Goal: Task Accomplishment & Management: Use online tool/utility

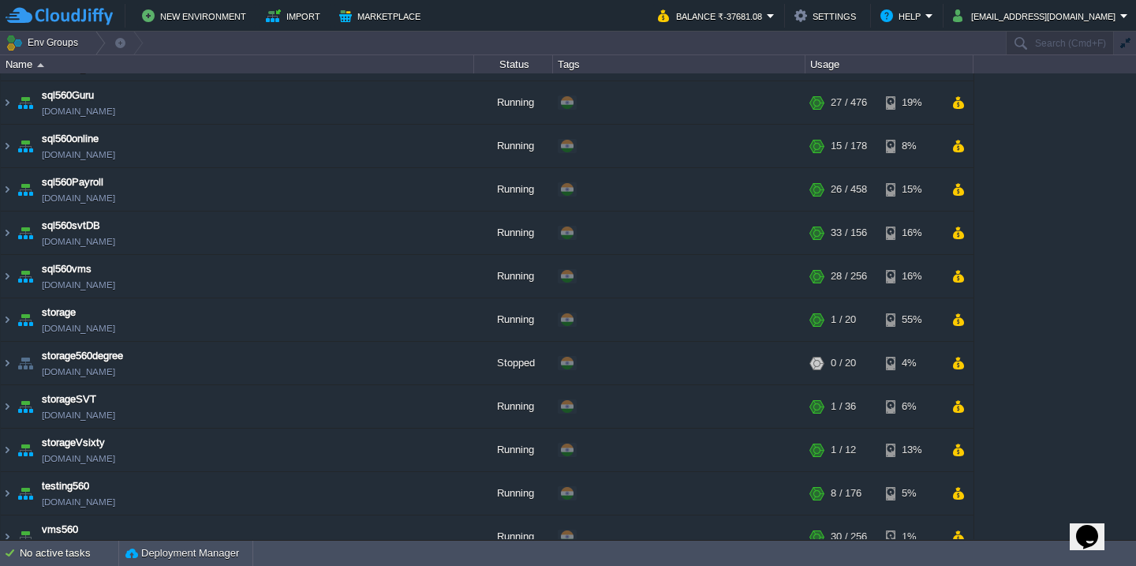
scroll to position [619, 0]
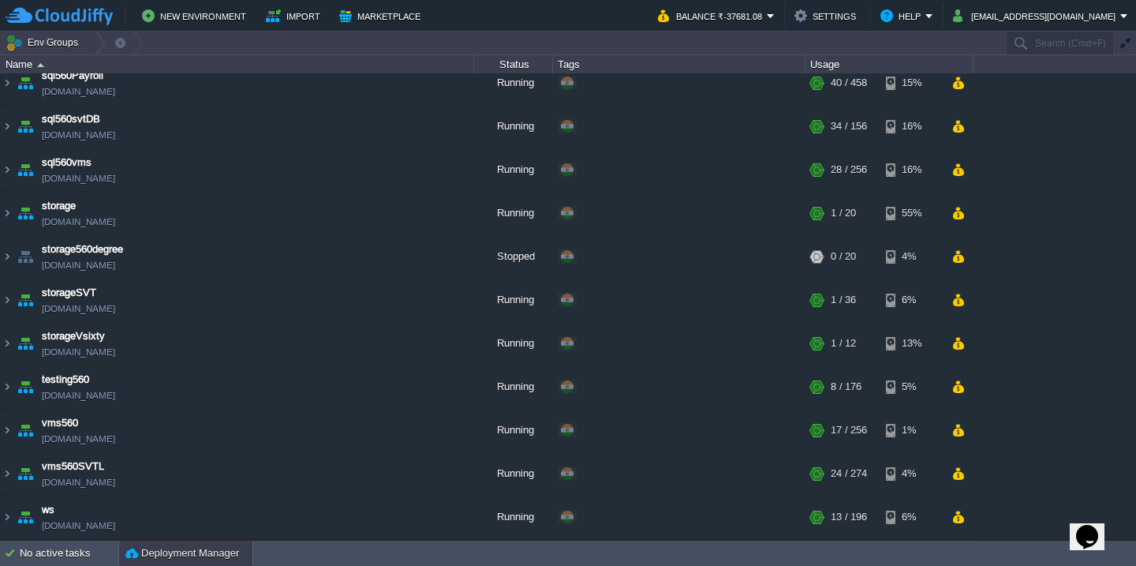
click at [156, 559] on button "Deployment Manager" at bounding box center [182, 553] width 114 height 16
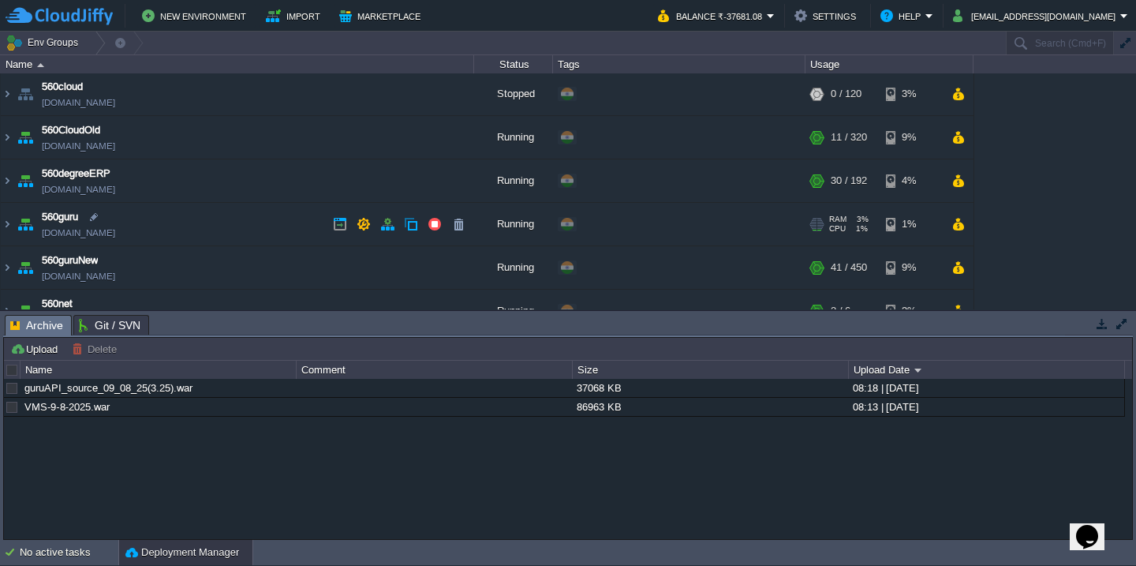
scroll to position [0, 0]
click at [252, 229] on td "560guru [DOMAIN_NAME]" at bounding box center [237, 225] width 473 height 43
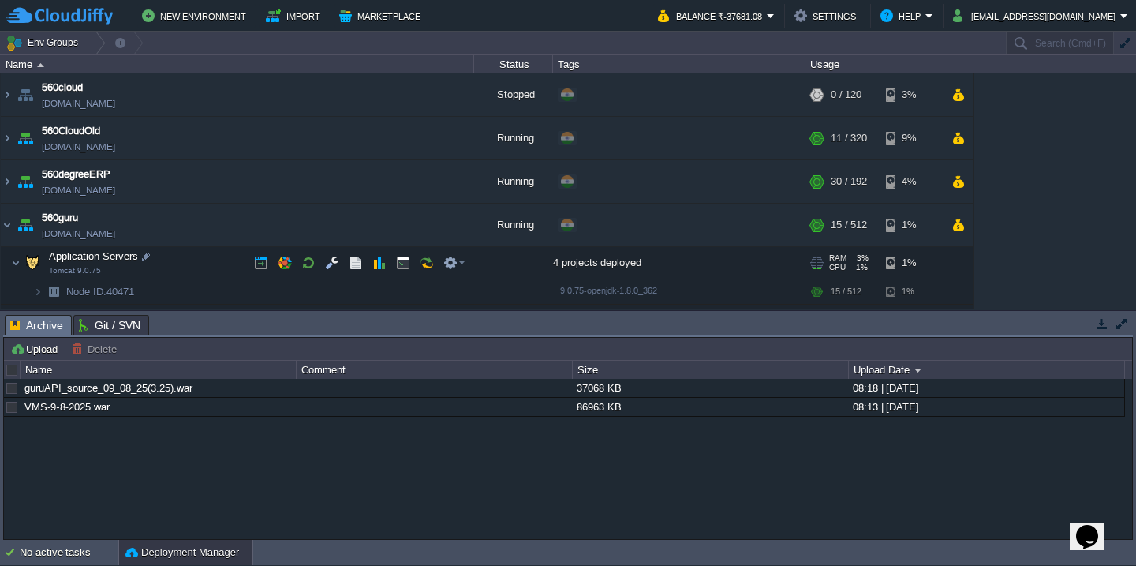
scroll to position [85, 0]
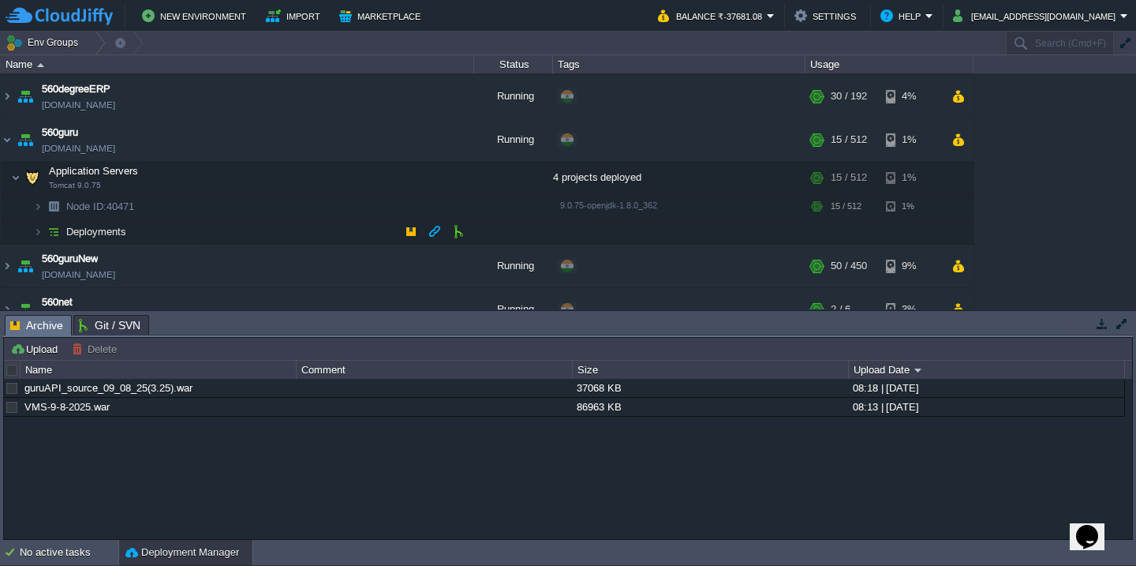
click at [234, 240] on td "Deployments" at bounding box center [237, 231] width 473 height 25
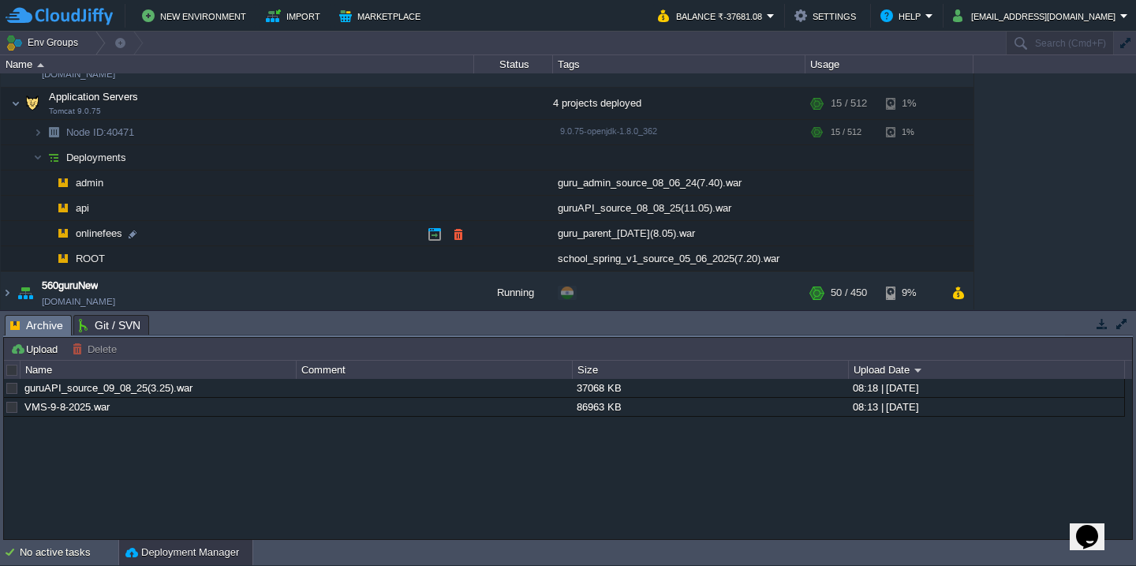
scroll to position [181, 0]
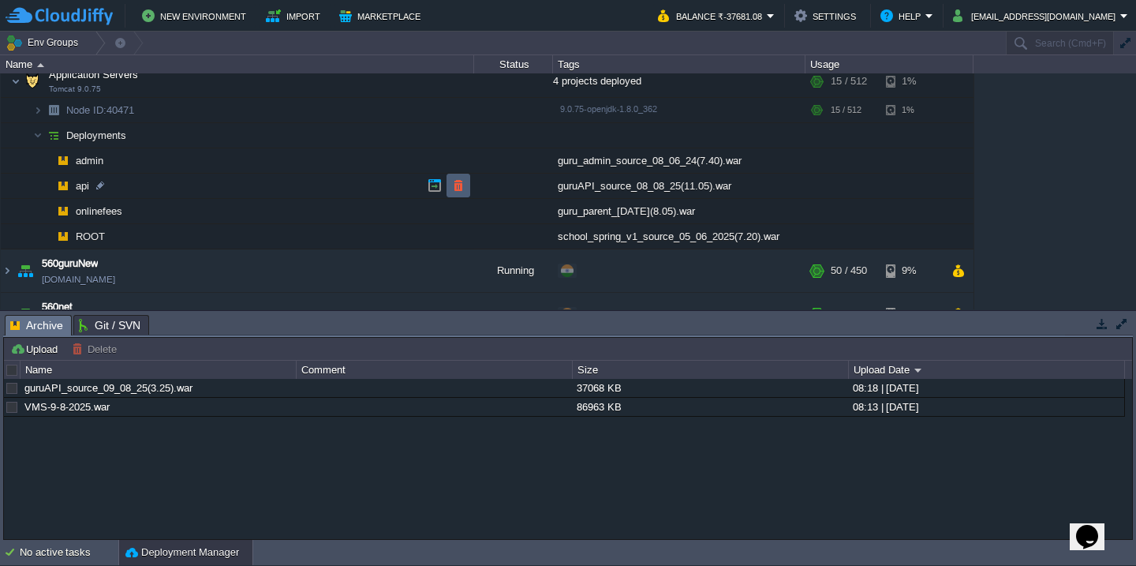
click at [465, 183] on td at bounding box center [459, 186] width 24 height 24
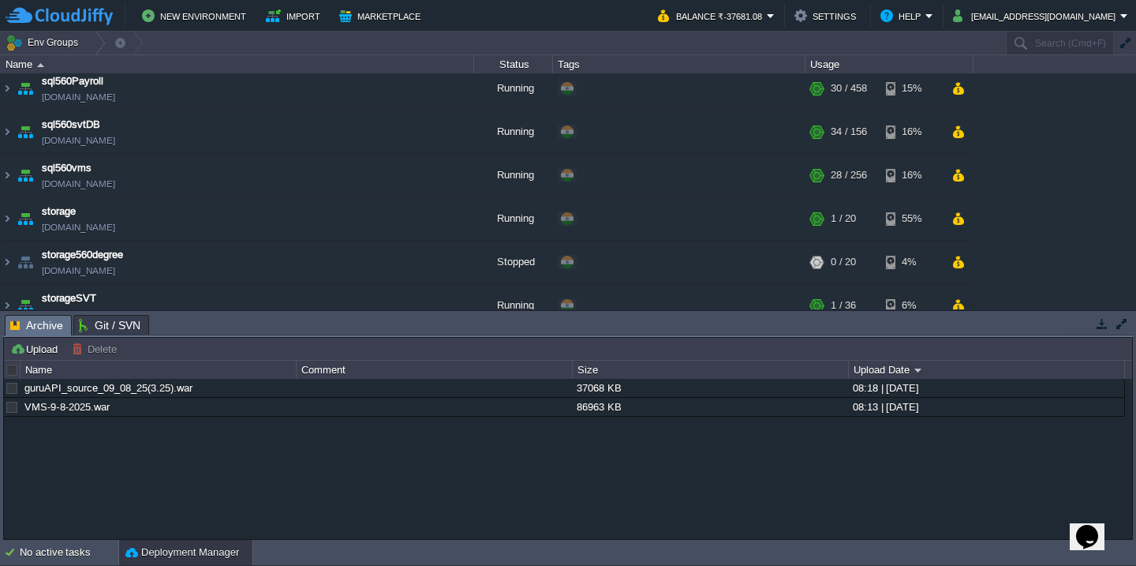
scroll to position [1029, 0]
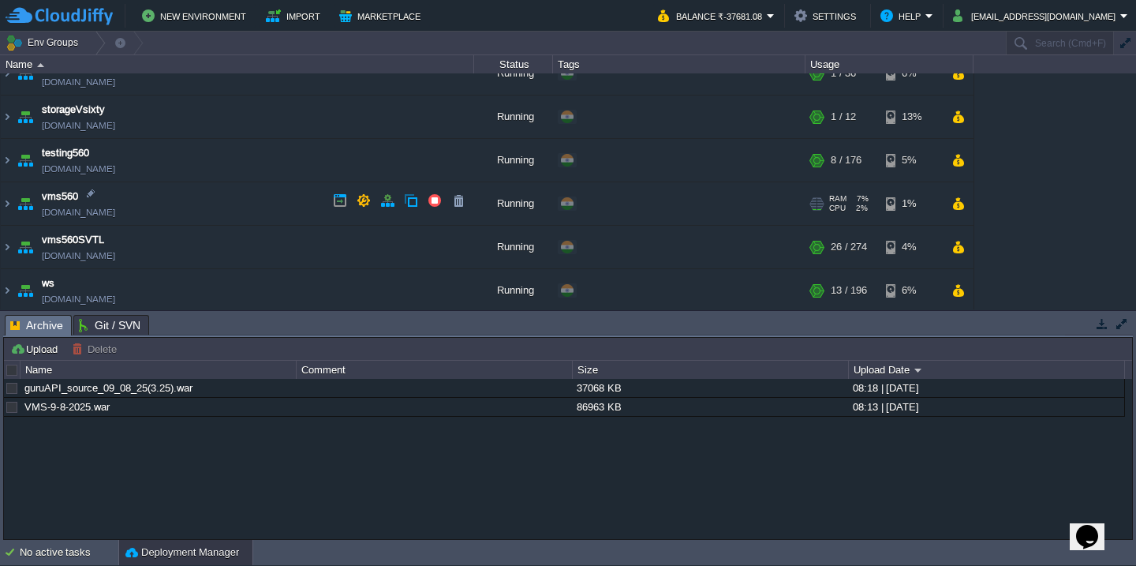
click at [198, 207] on td "vms560 [DOMAIN_NAME]" at bounding box center [237, 203] width 473 height 43
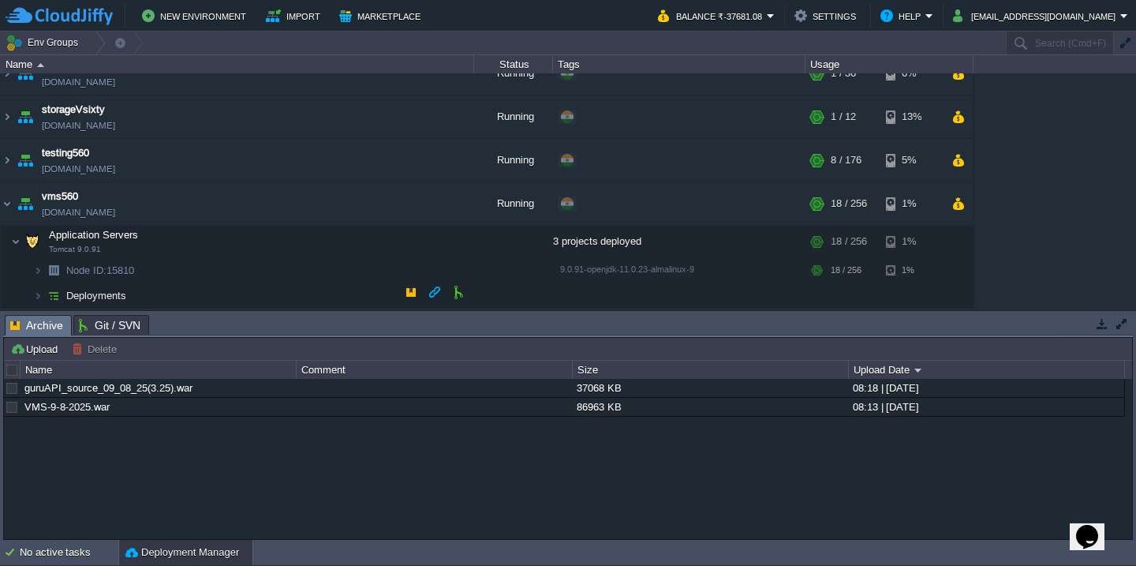
click at [179, 290] on td "Deployments" at bounding box center [237, 295] width 473 height 25
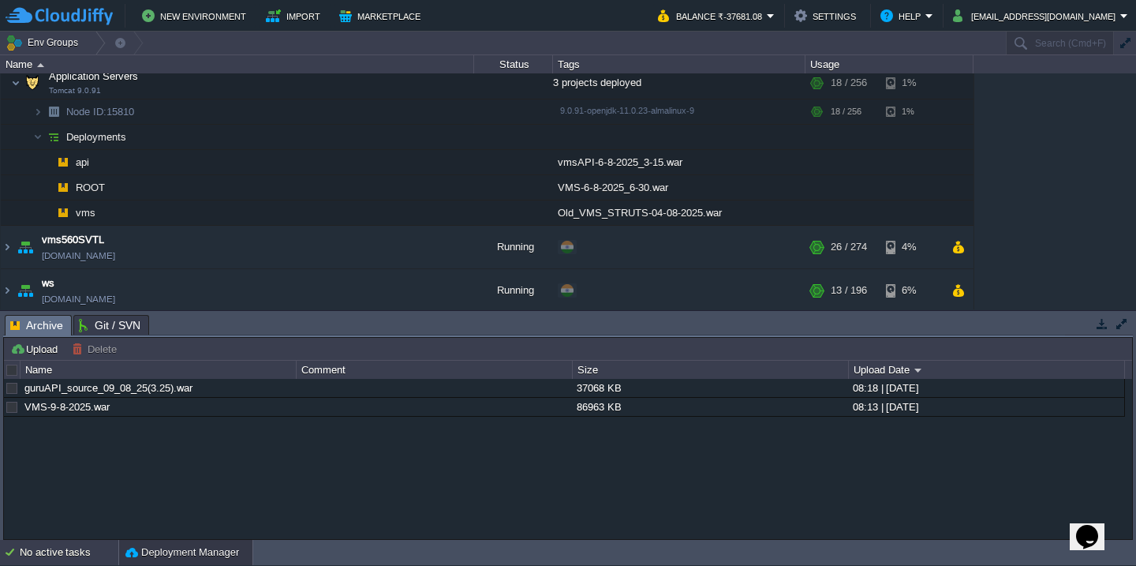
click at [48, 547] on div "No active tasks" at bounding box center [69, 552] width 99 height 25
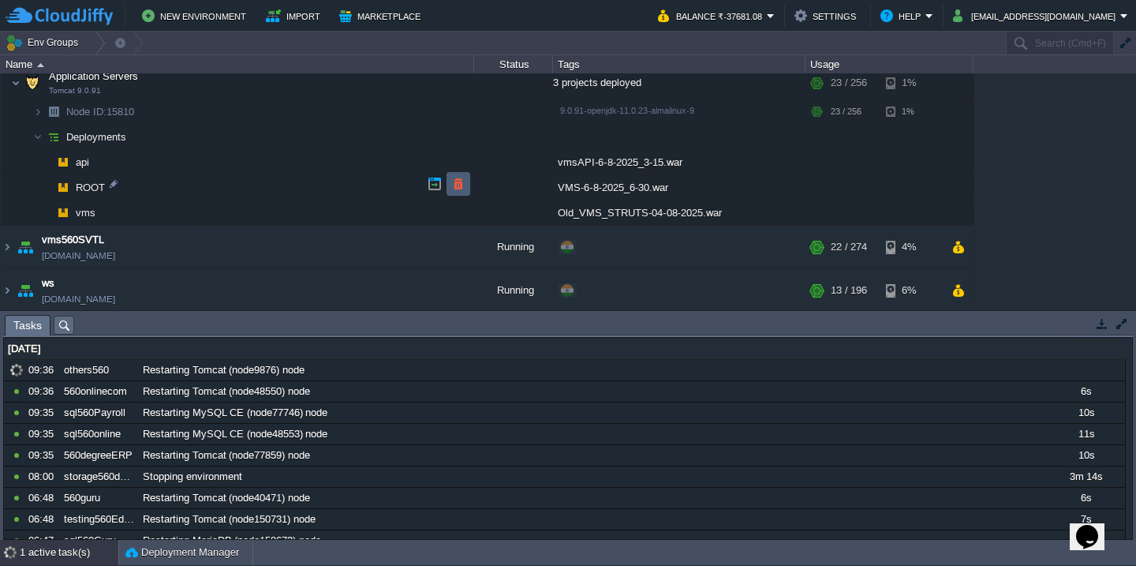
click at [469, 189] on td at bounding box center [459, 184] width 24 height 24
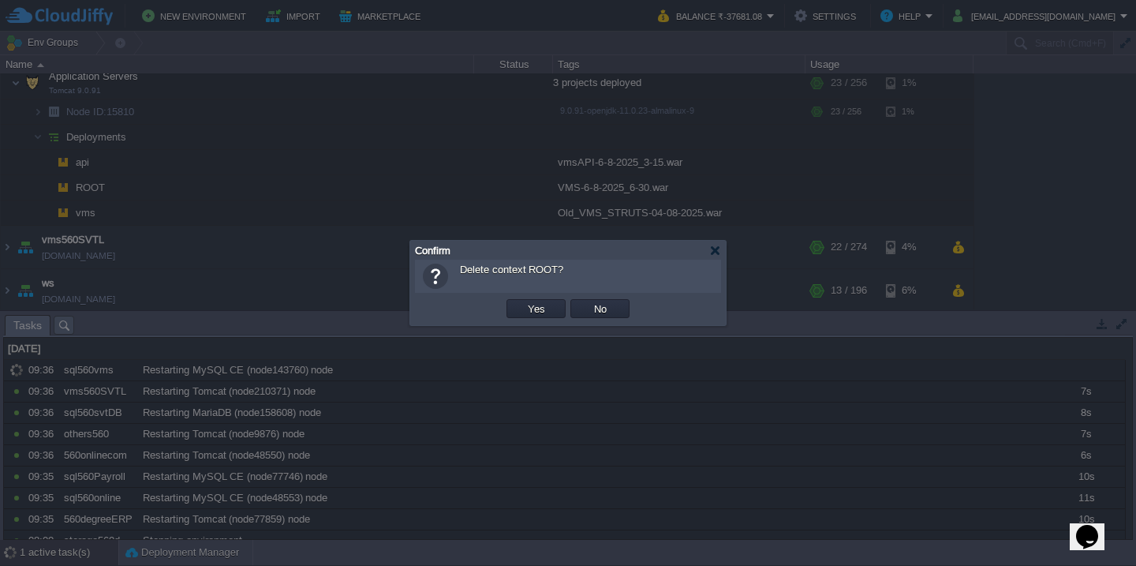
click at [523, 301] on button "Yes" at bounding box center [536, 308] width 27 height 14
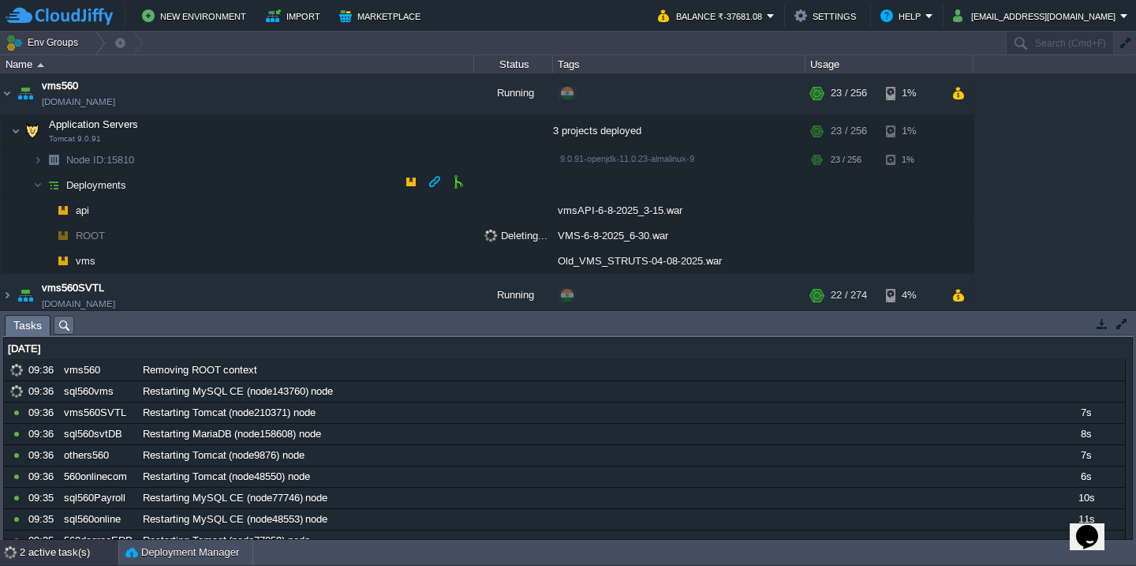
scroll to position [1127, 0]
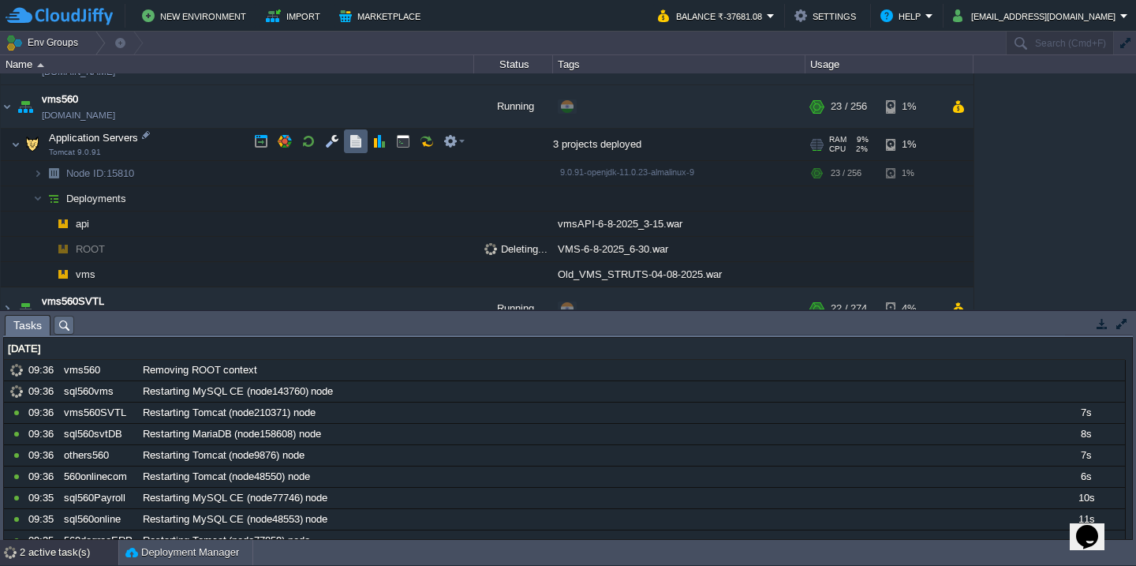
click at [359, 143] on button "button" at bounding box center [356, 141] width 14 height 14
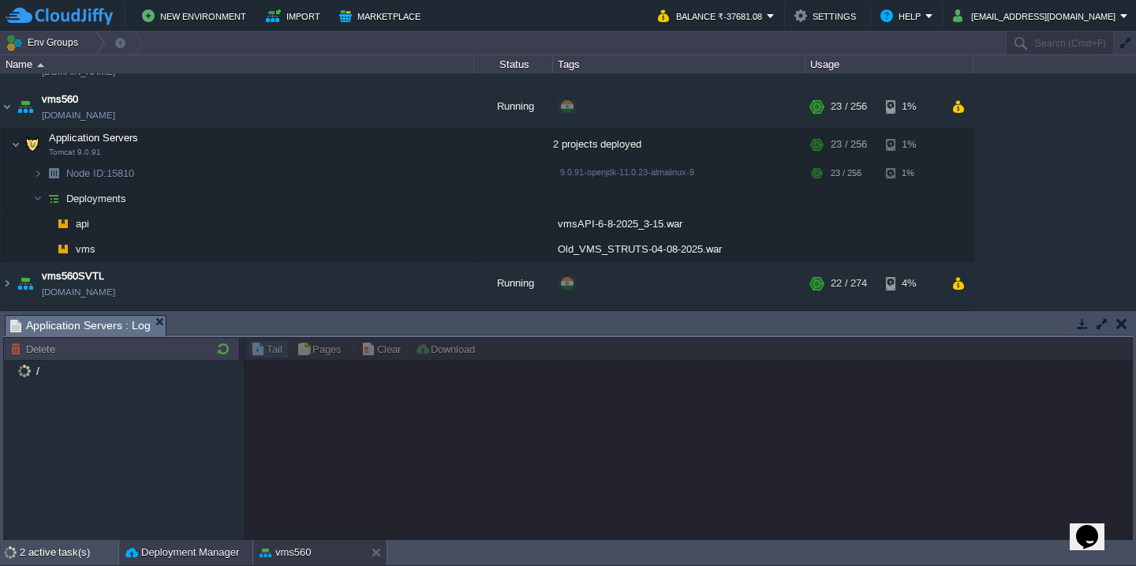
click at [156, 554] on button "Deployment Manager" at bounding box center [182, 552] width 114 height 16
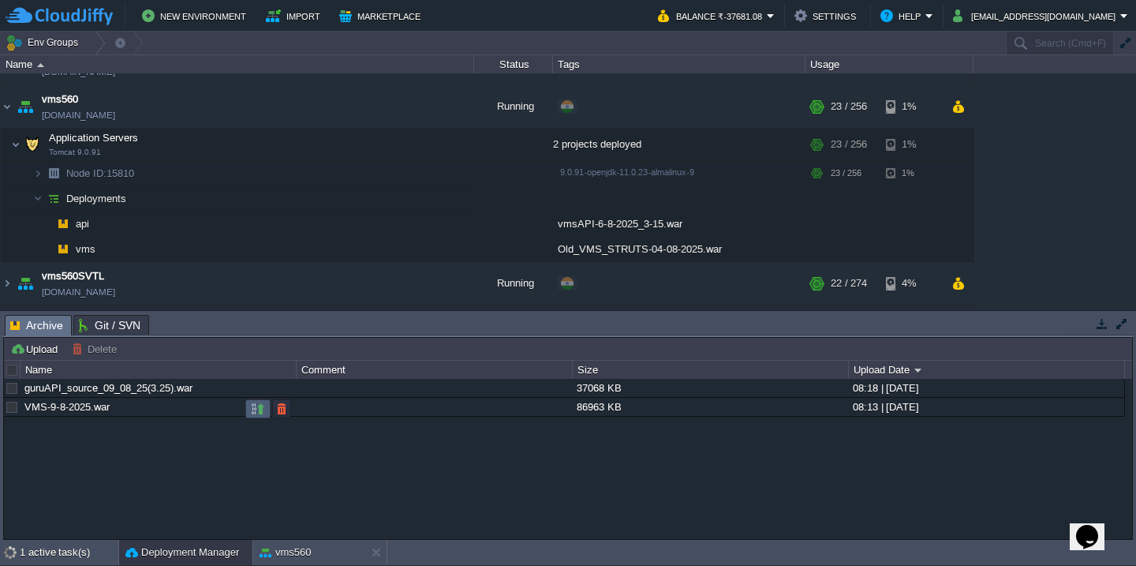
click at [251, 407] on button "button" at bounding box center [258, 409] width 14 height 14
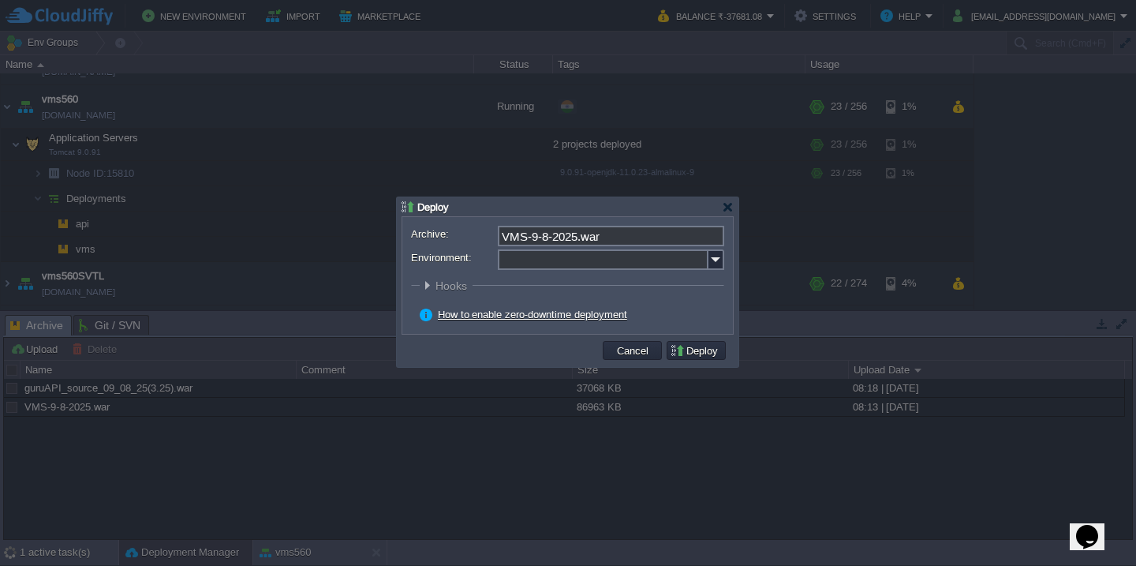
click at [531, 263] on input "Environment:" at bounding box center [603, 259] width 211 height 21
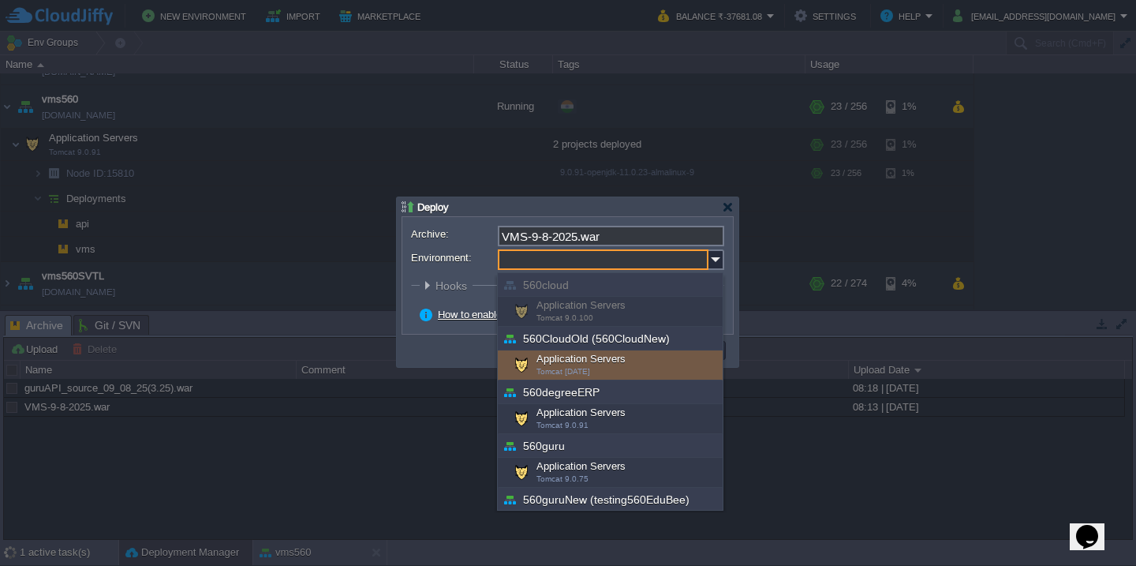
scroll to position [514, 0]
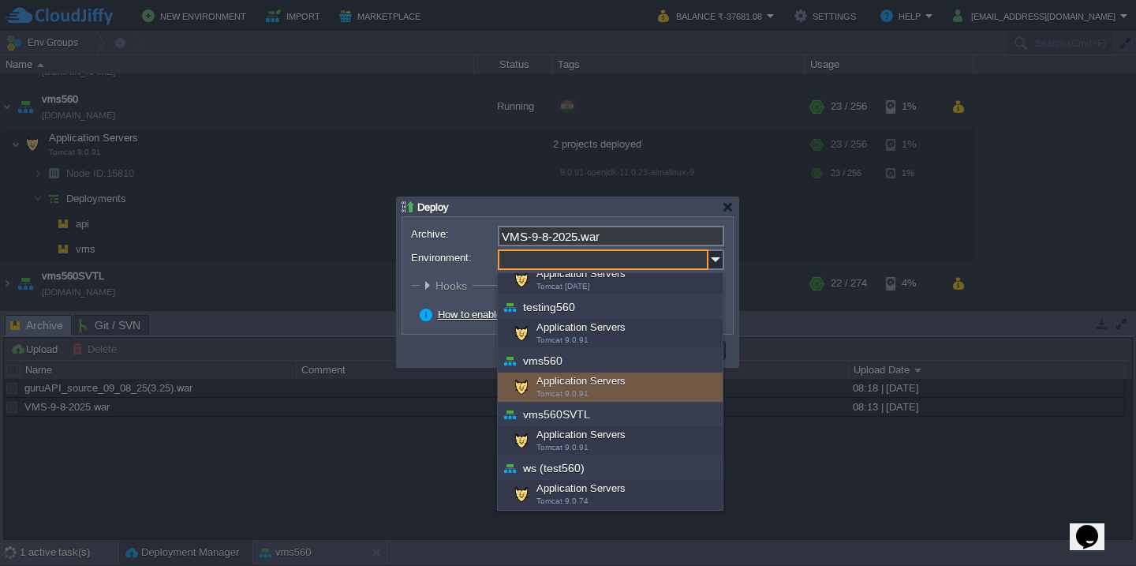
click at [564, 387] on div "Application Servers Tomcat 9.0.91" at bounding box center [610, 387] width 225 height 30
type input "Application Servers (vms560)"
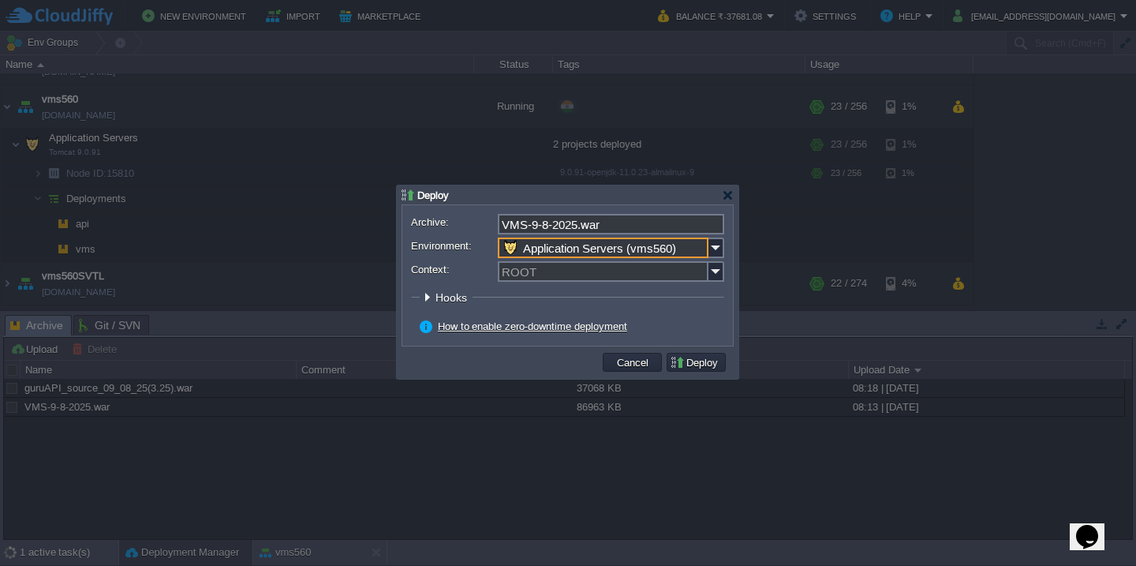
click button "Pre" at bounding box center [0, 0] width 0 height 0
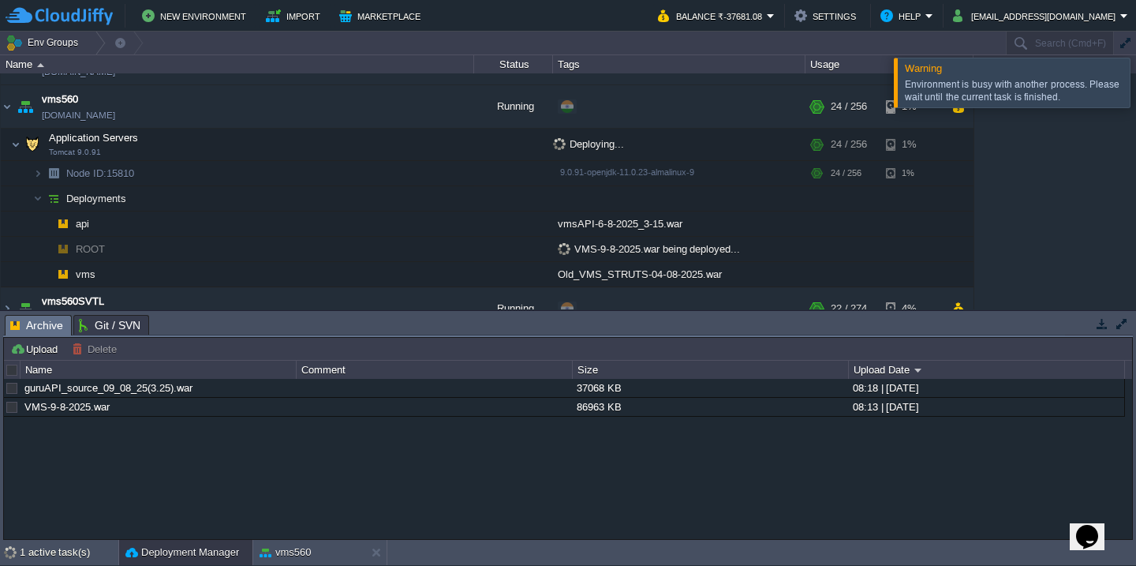
click at [1135, 72] on div at bounding box center [1155, 82] width 0 height 49
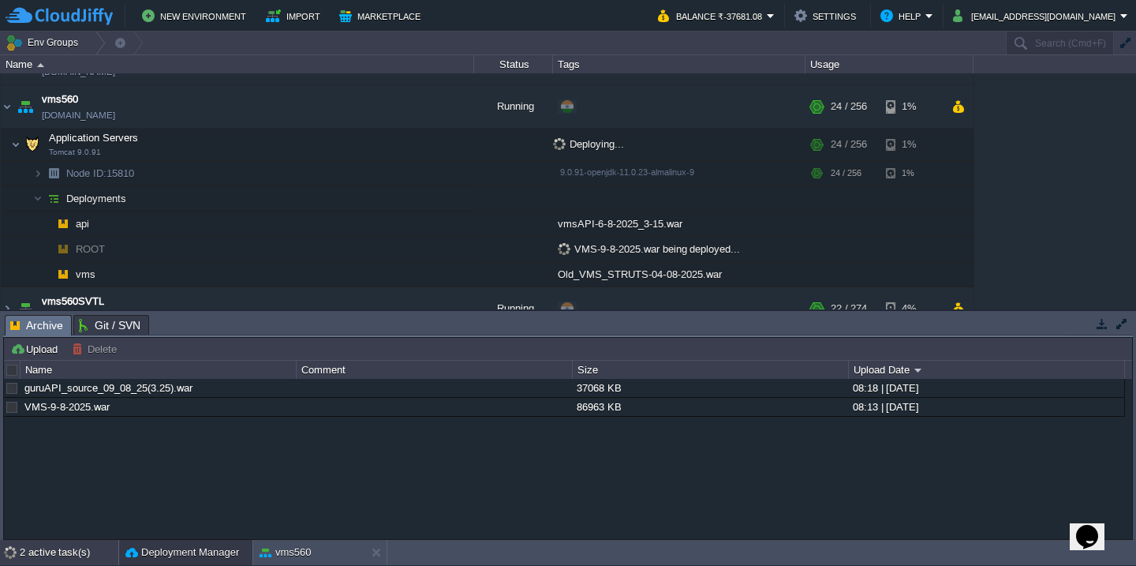
click at [24, 557] on div "2 active task(s)" at bounding box center [69, 552] width 99 height 25
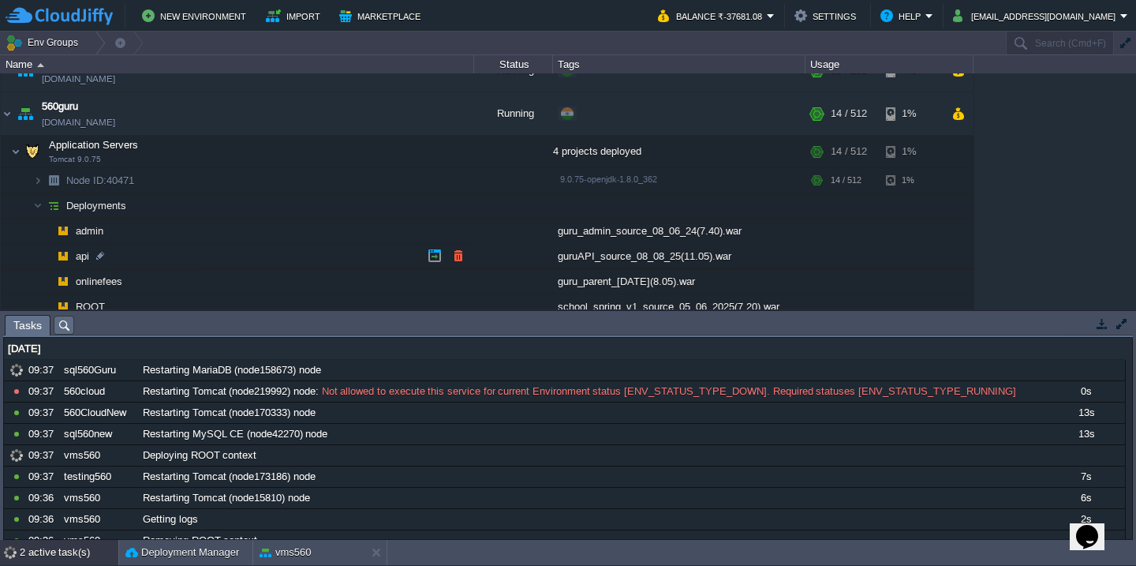
scroll to position [113, 0]
click at [460, 252] on button "button" at bounding box center [458, 254] width 14 height 14
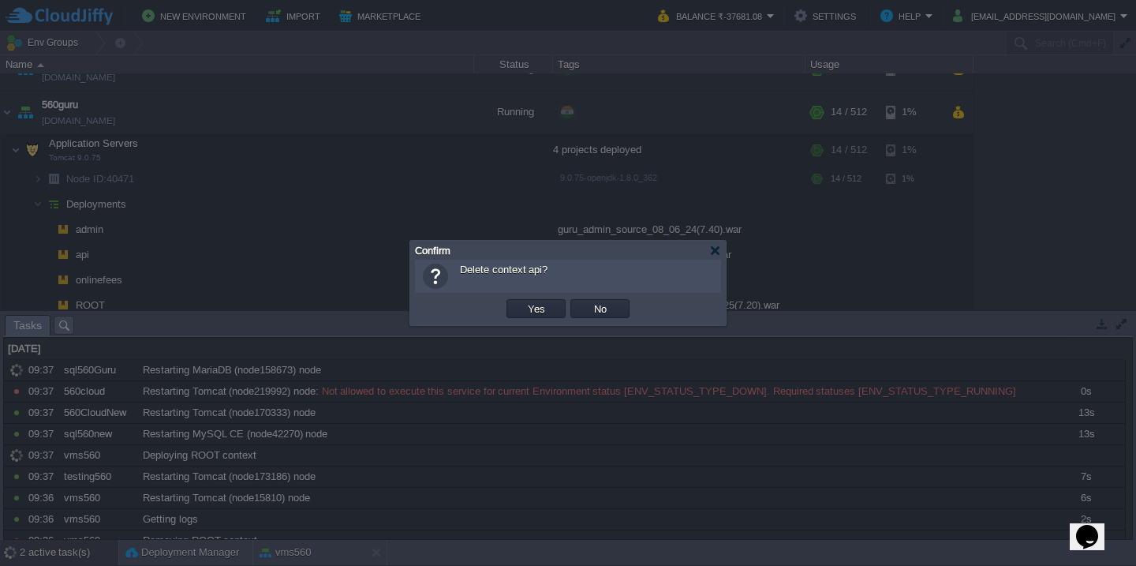
click at [523, 301] on button "Yes" at bounding box center [536, 308] width 27 height 14
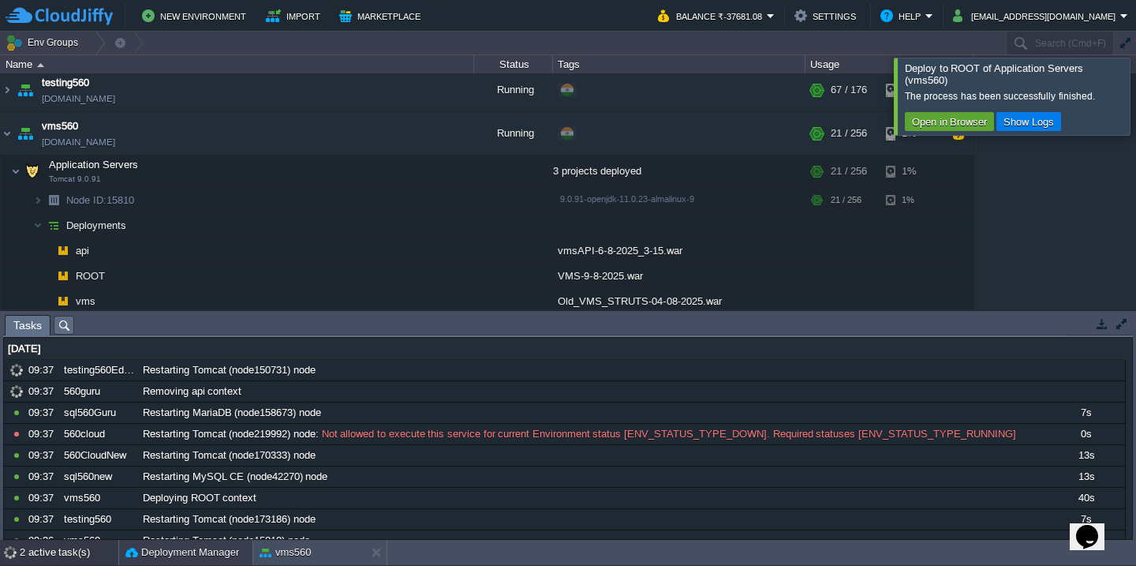
scroll to position [174, 0]
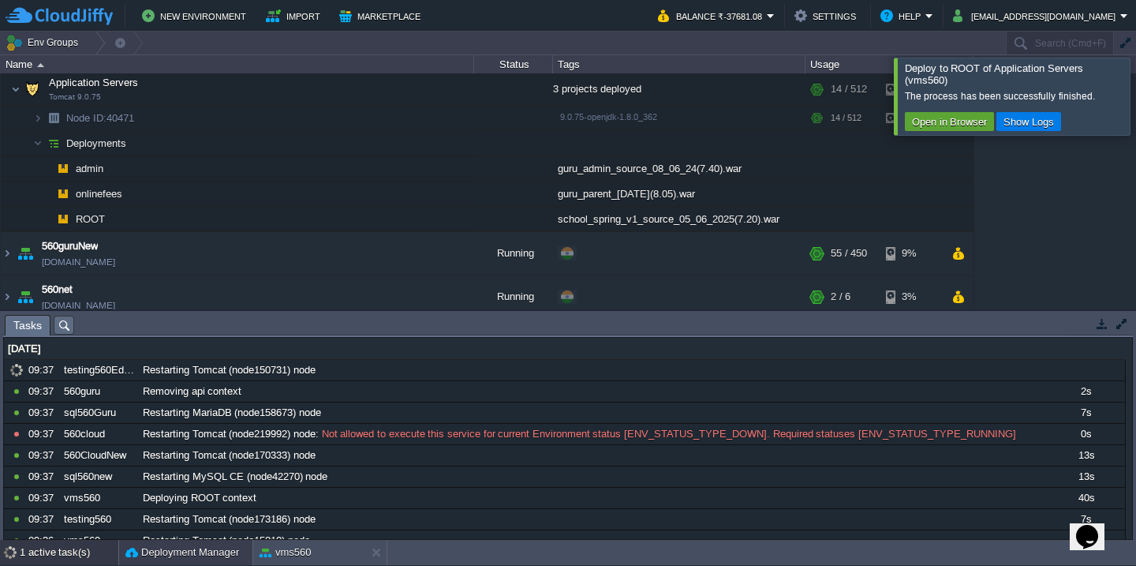
click at [150, 553] on button "Deployment Manager" at bounding box center [182, 552] width 114 height 16
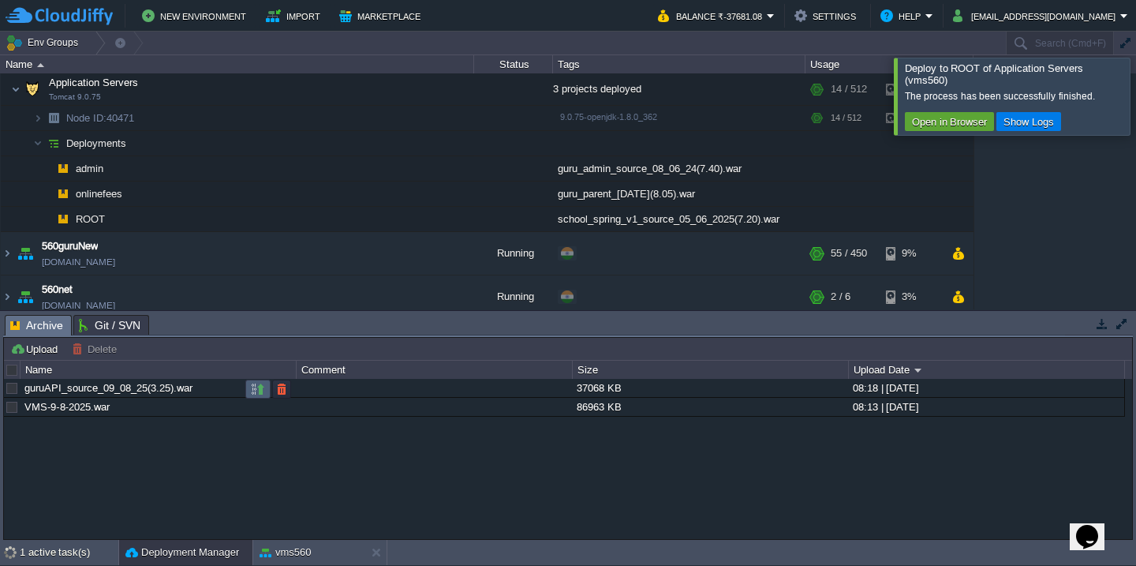
click at [263, 387] on button "button" at bounding box center [258, 389] width 14 height 14
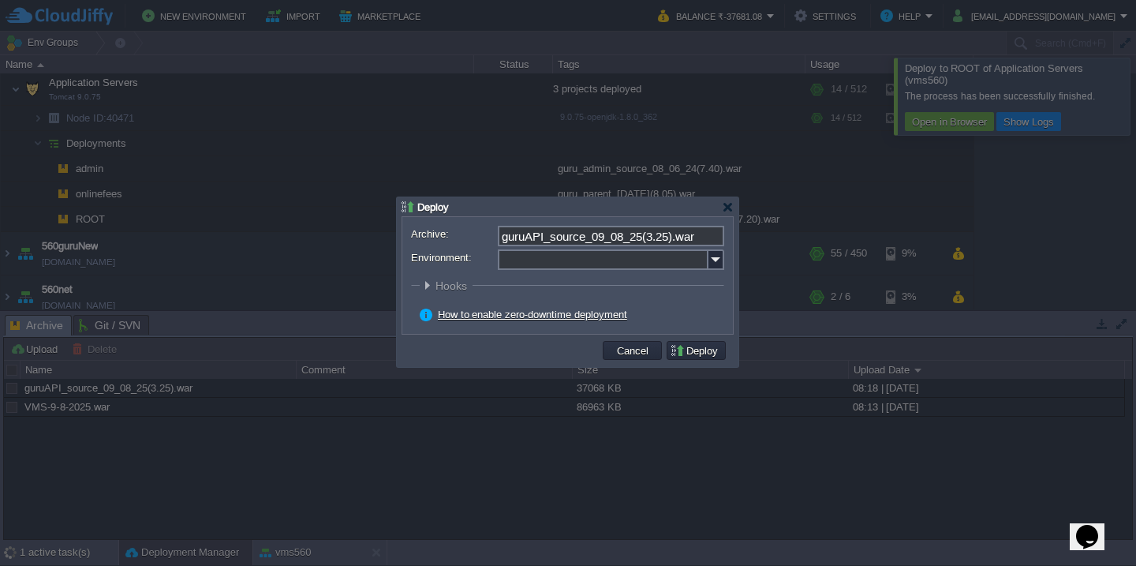
click at [600, 260] on input "Environment:" at bounding box center [603, 259] width 211 height 21
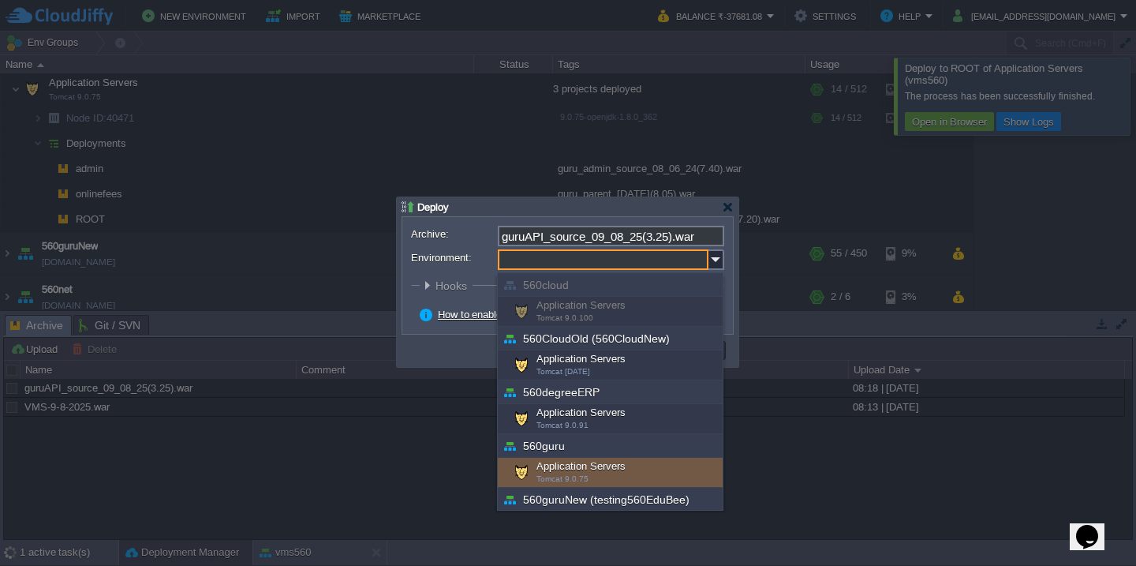
click at [555, 481] on span "Tomcat 9.0.75" at bounding box center [562, 478] width 52 height 9
type input "Application Servers (560guru)"
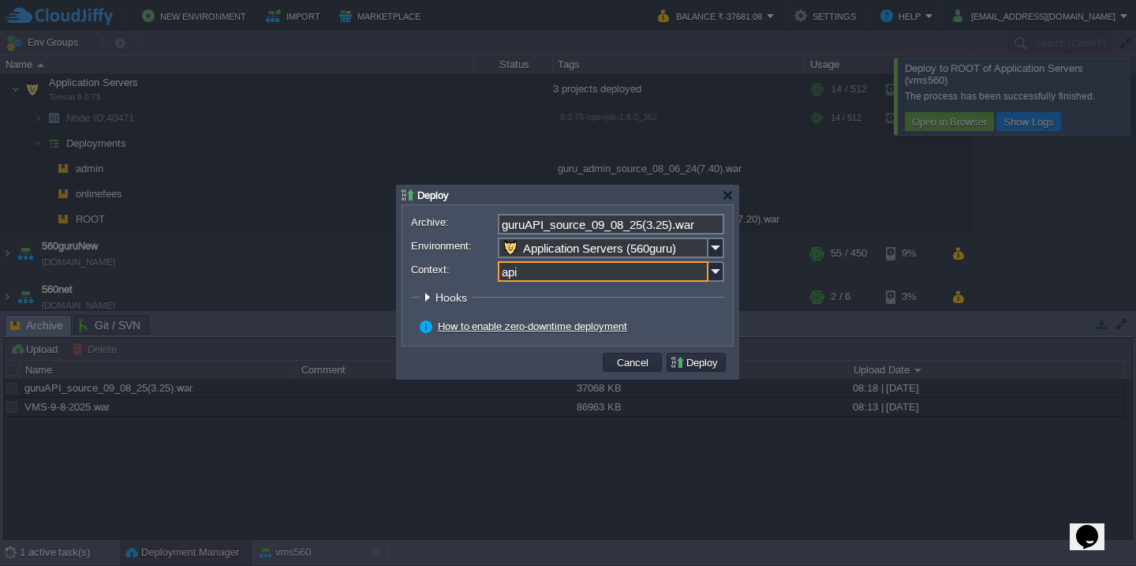
type input "api"
click button "Pre" at bounding box center [0, 0] width 0 height 0
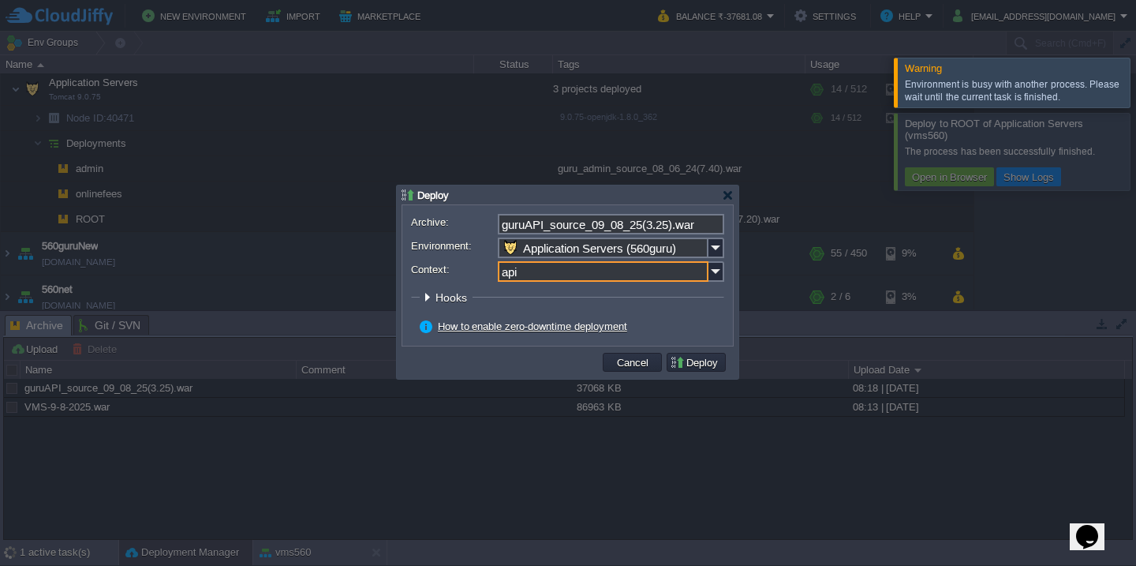
click button "Pre" at bounding box center [0, 0] width 0 height 0
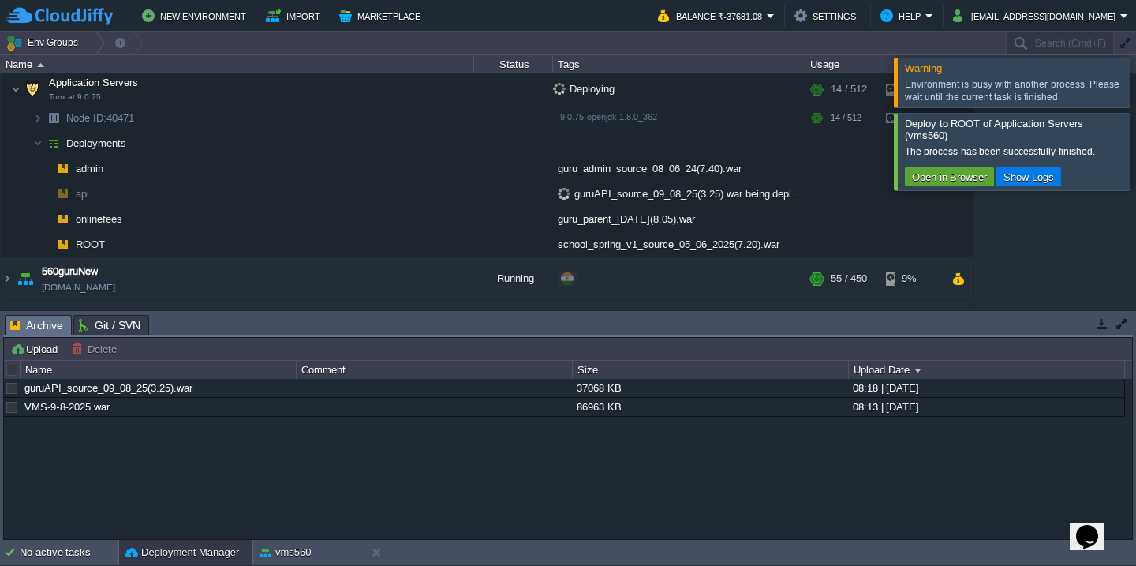
click at [1135, 84] on div at bounding box center [1155, 82] width 0 height 49
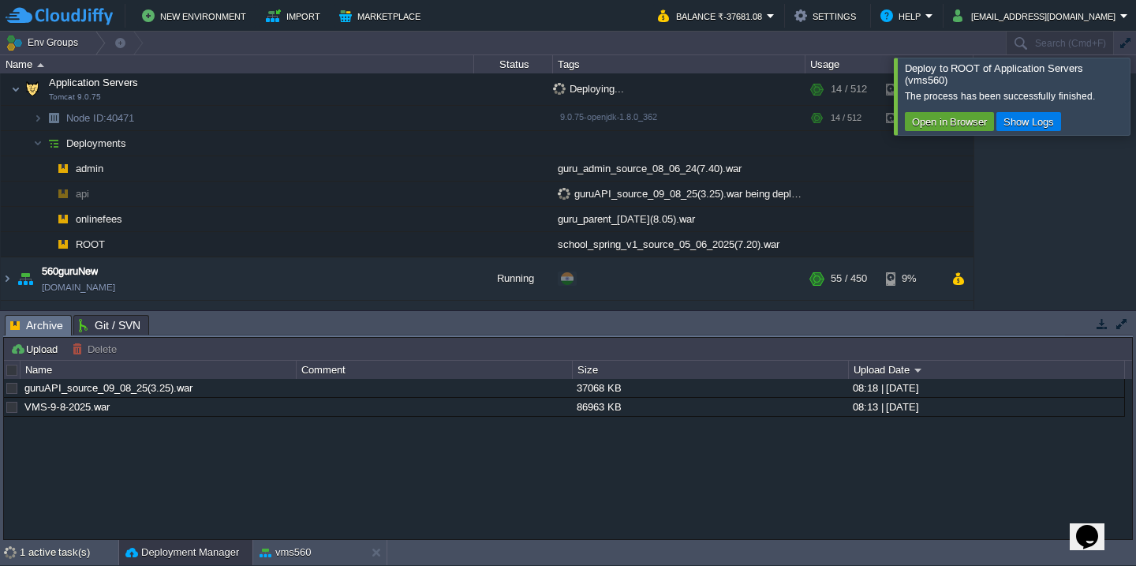
click at [1135, 84] on div at bounding box center [1155, 96] width 0 height 77
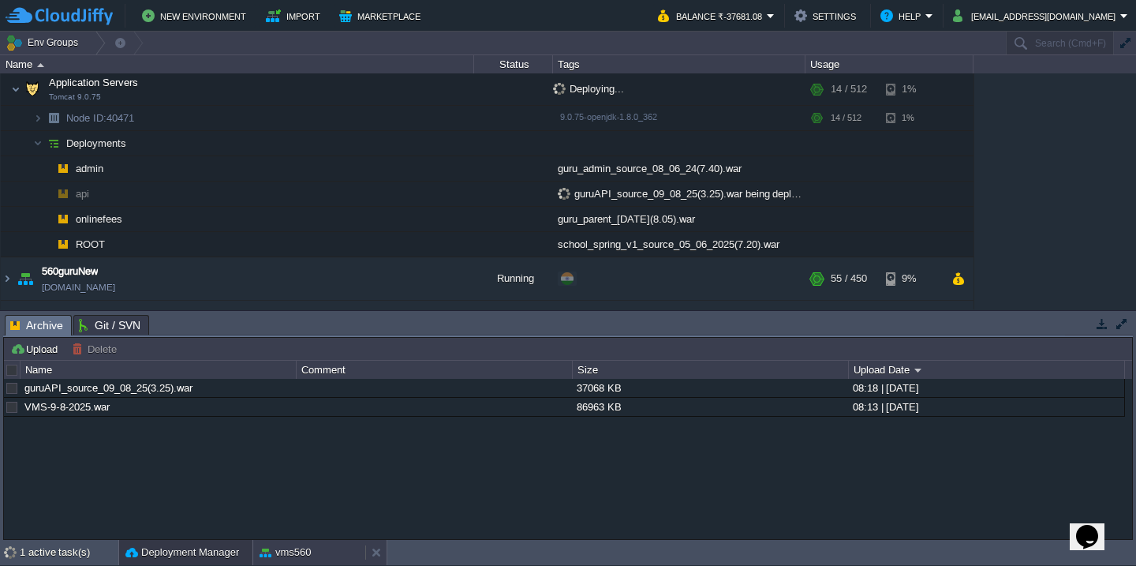
click at [290, 555] on button "vms560" at bounding box center [286, 552] width 52 height 16
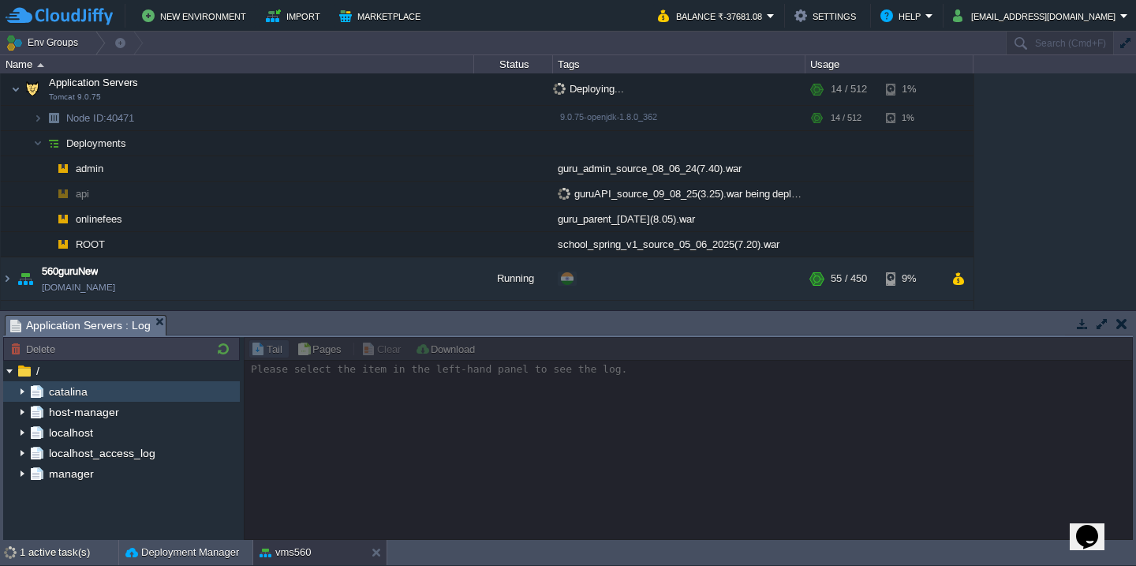
click at [22, 395] on img at bounding box center [22, 391] width 13 height 21
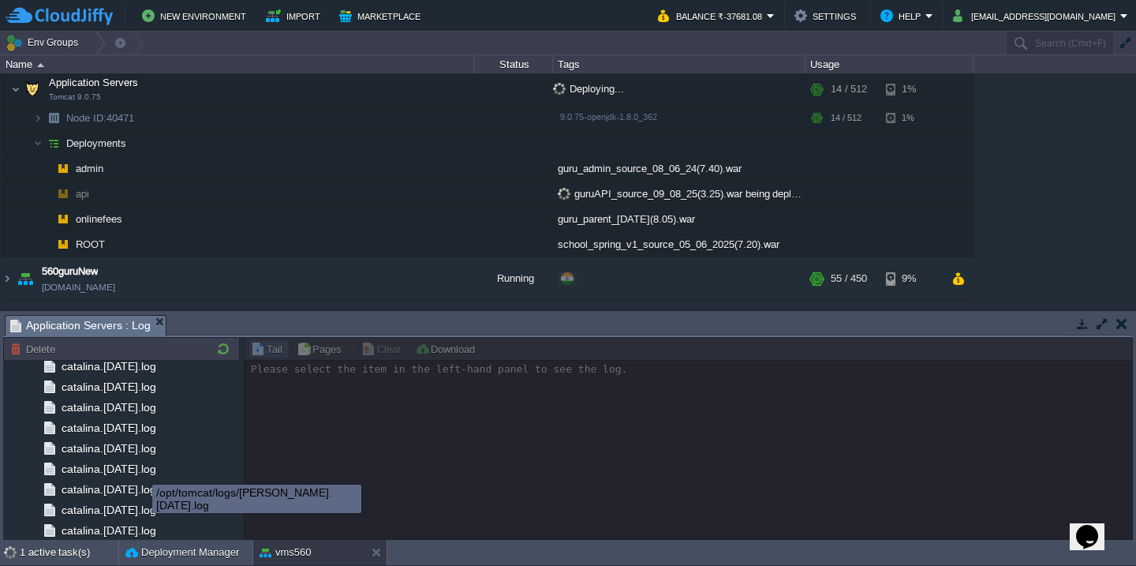
scroll to position [1832, 0]
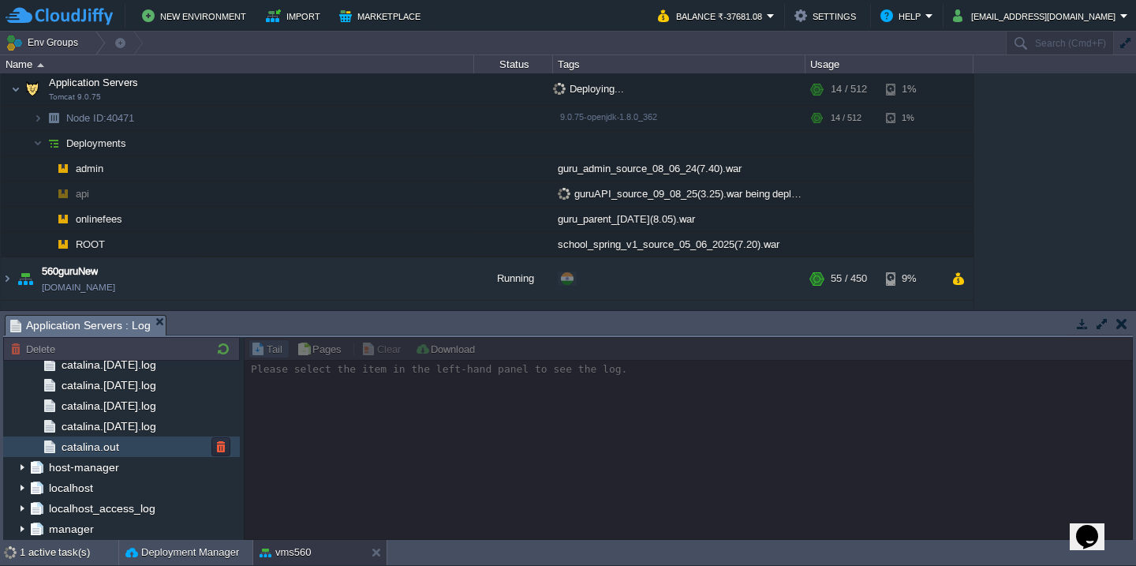
click at [144, 441] on div "catalina.out" at bounding box center [121, 446] width 237 height 21
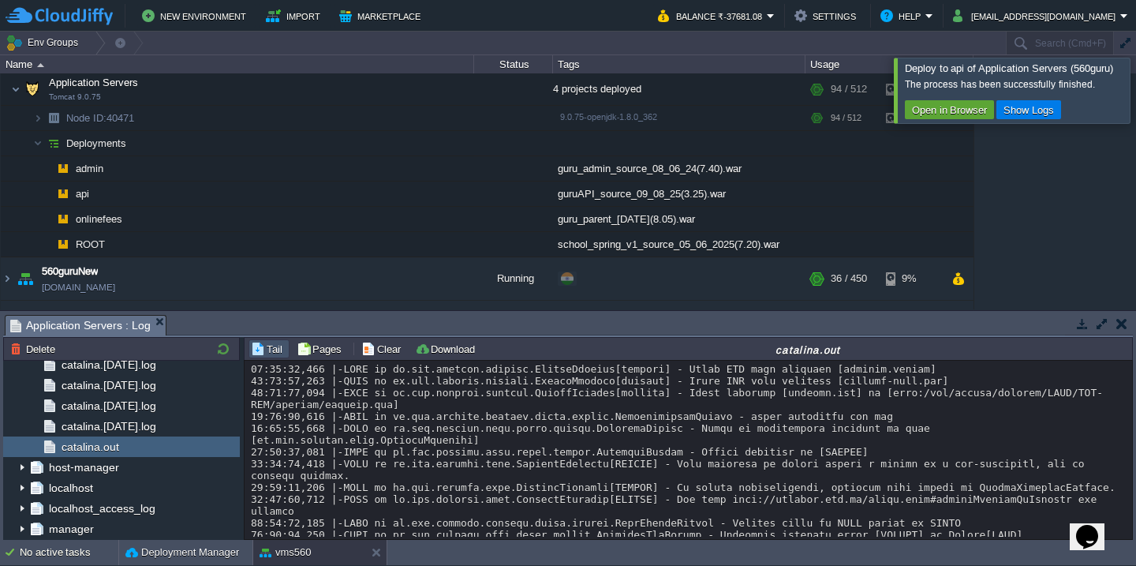
scroll to position [31406, 0]
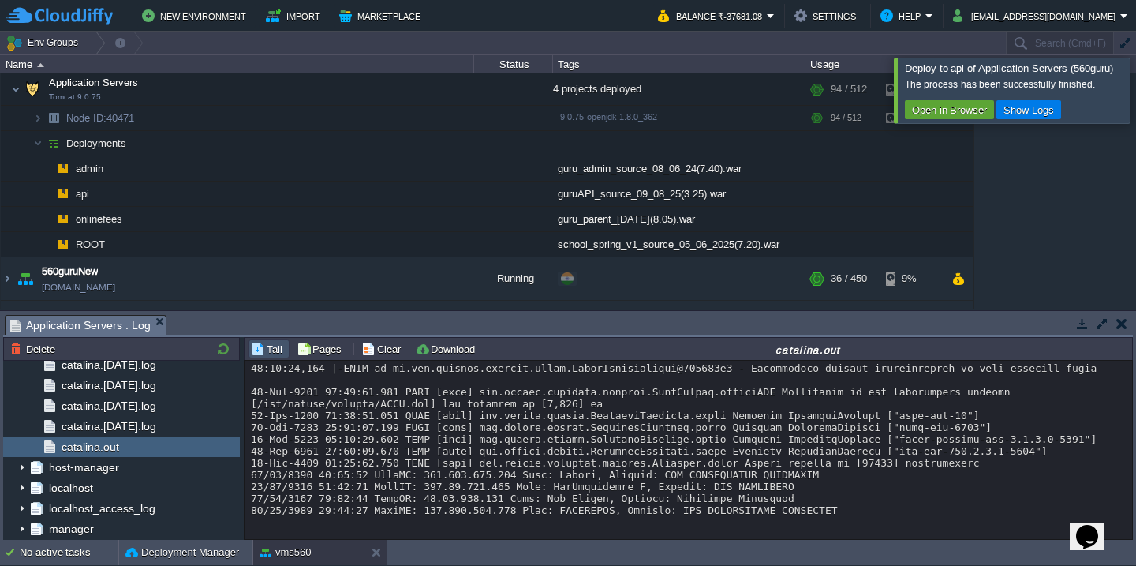
click at [1135, 95] on div at bounding box center [1155, 90] width 0 height 65
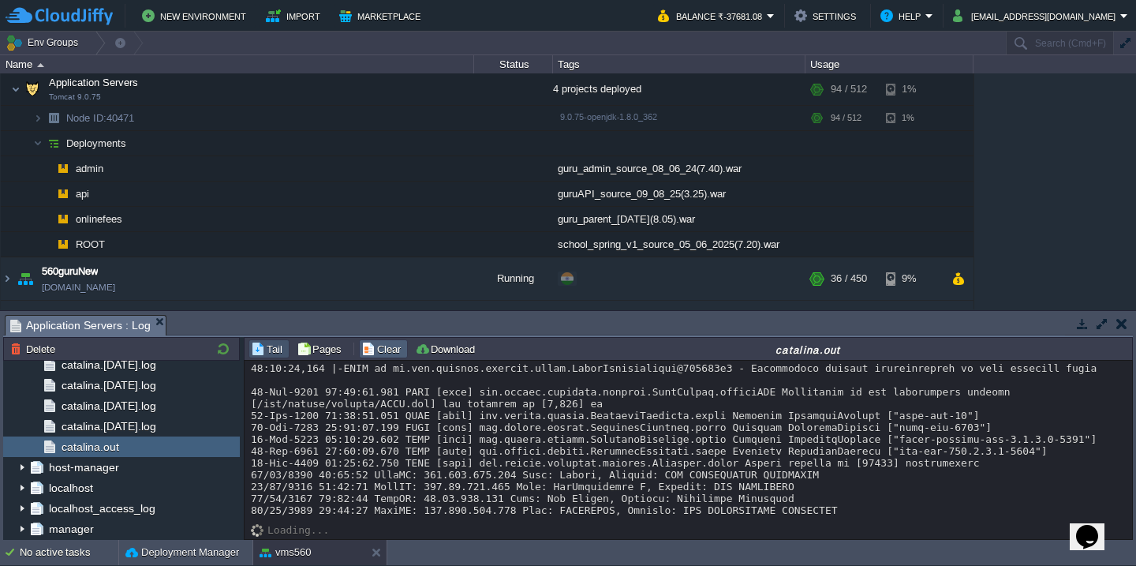
click at [361, 349] on button "Clear" at bounding box center [383, 349] width 44 height 14
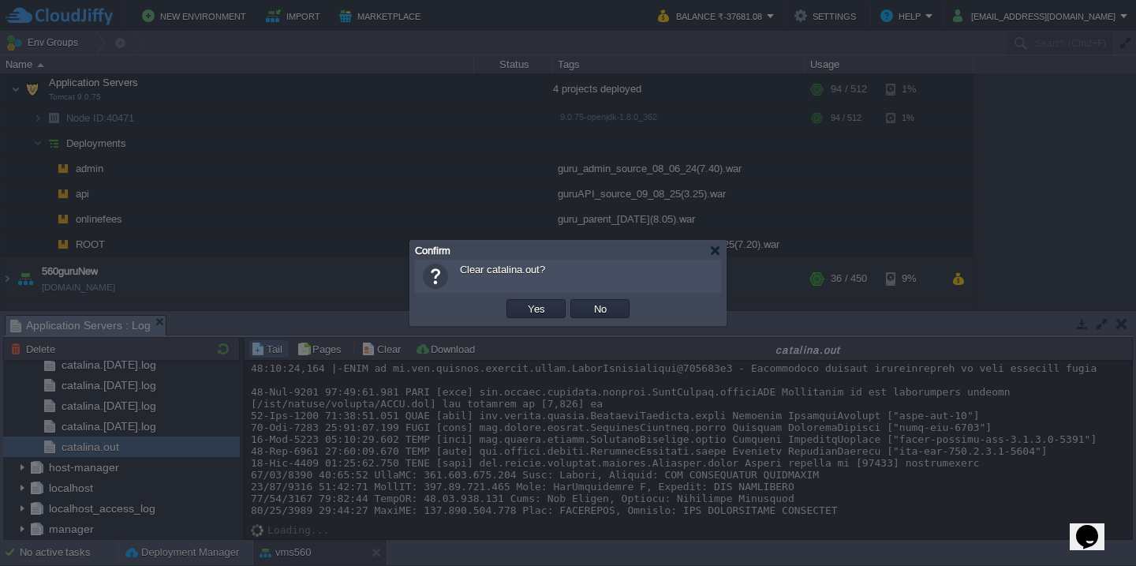
click at [523, 301] on button "Yes" at bounding box center [536, 308] width 27 height 14
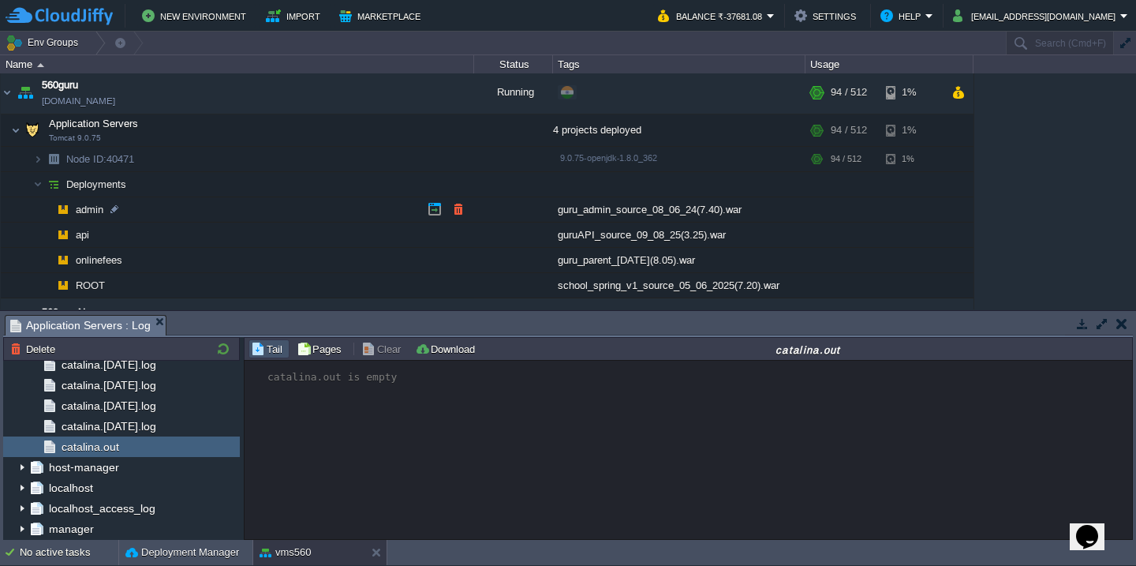
scroll to position [103, 0]
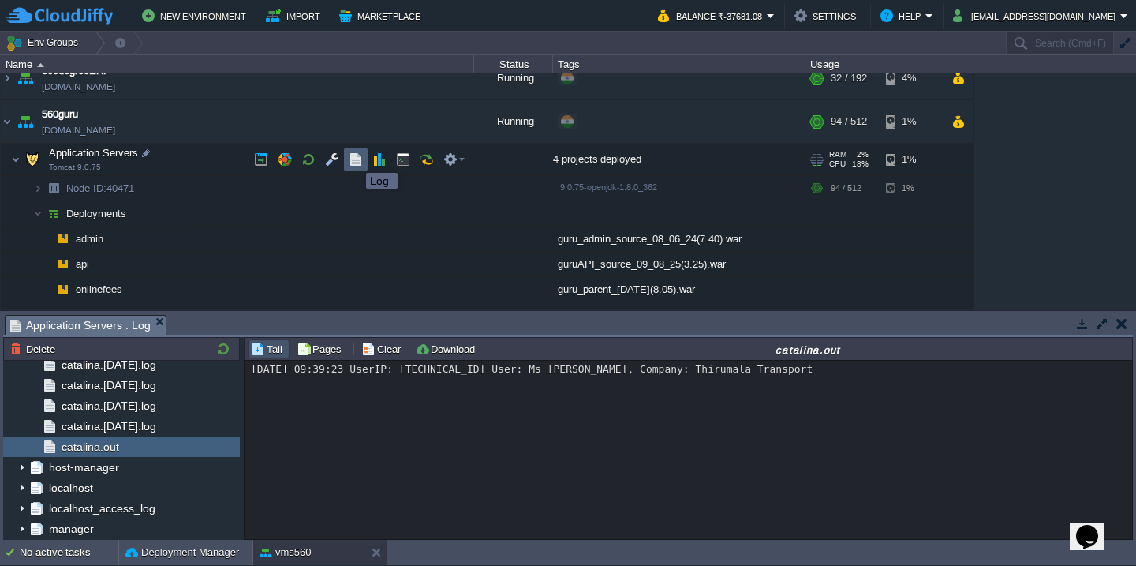
click at [354, 159] on button "button" at bounding box center [356, 159] width 14 height 14
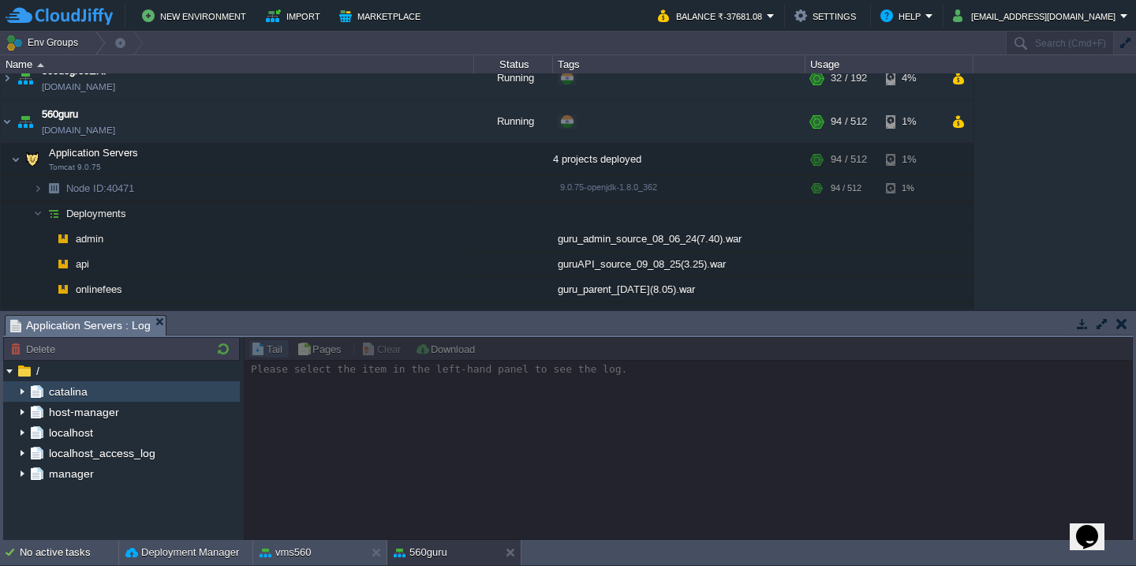
click at [17, 394] on img at bounding box center [22, 391] width 13 height 21
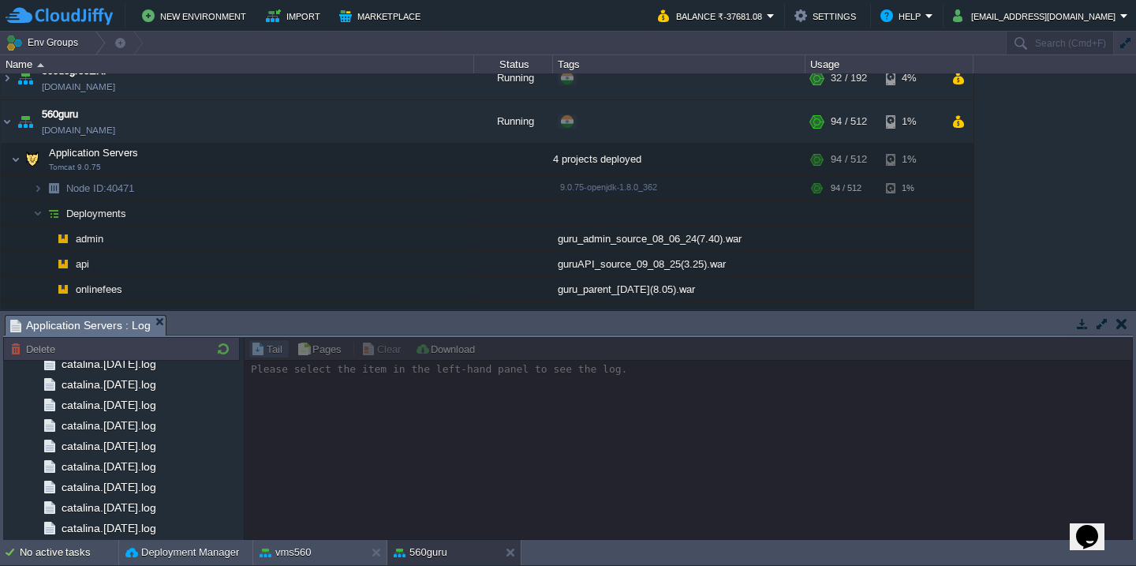
scroll to position [1832, 0]
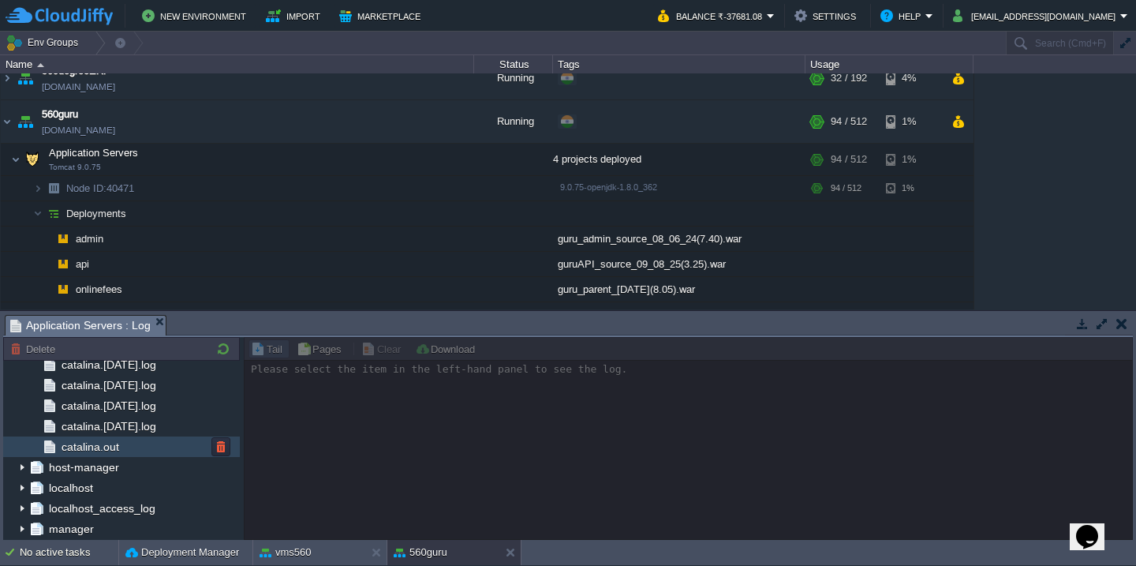
click at [98, 450] on span "catalina.out" at bounding box center [89, 446] width 63 height 14
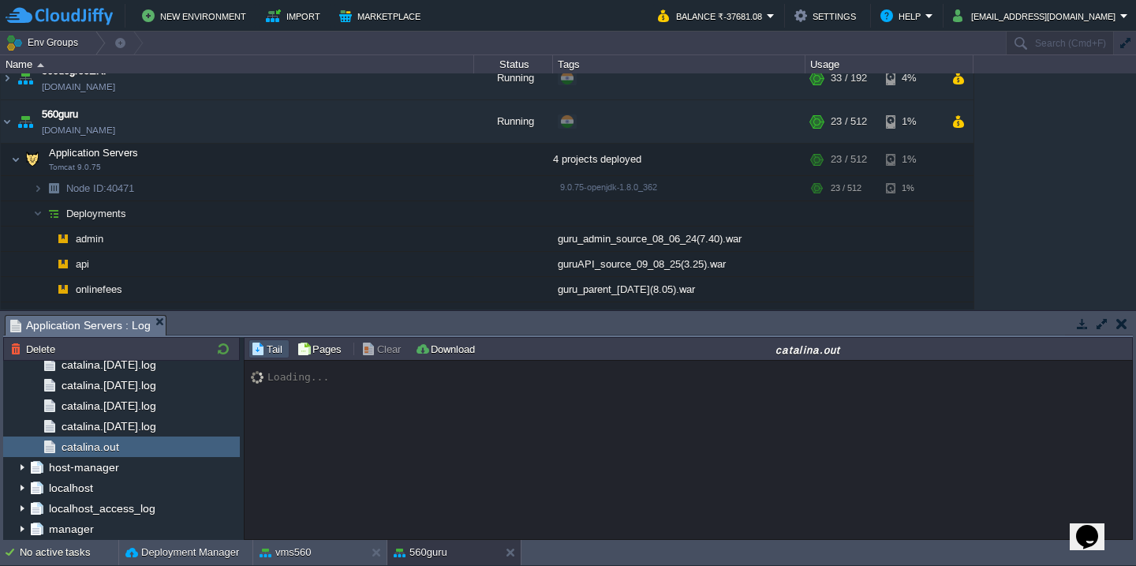
scroll to position [21123, 0]
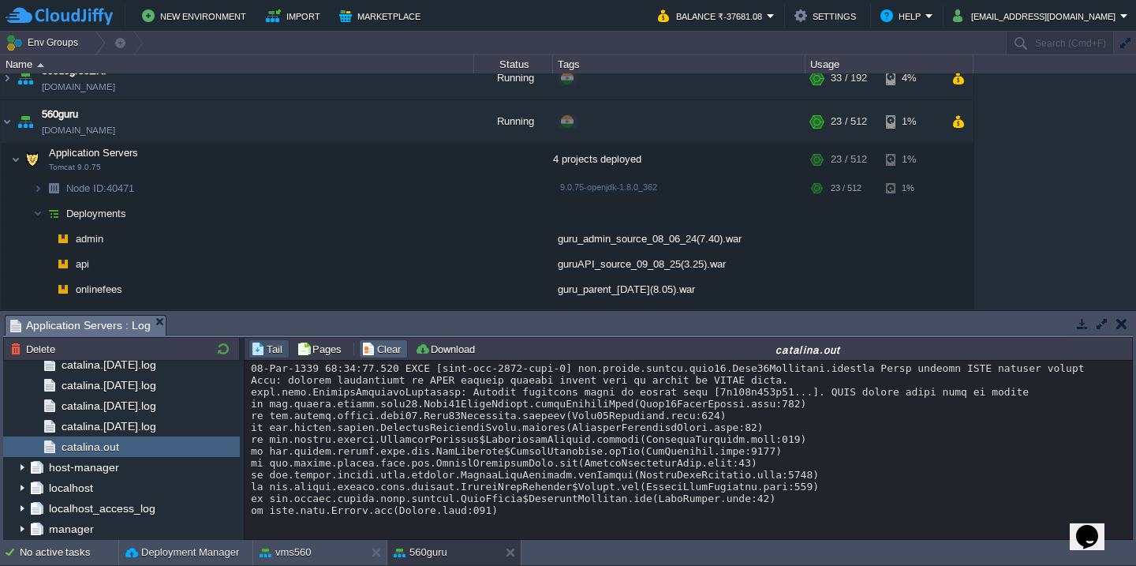
click at [394, 340] on td "Clear" at bounding box center [383, 348] width 49 height 19
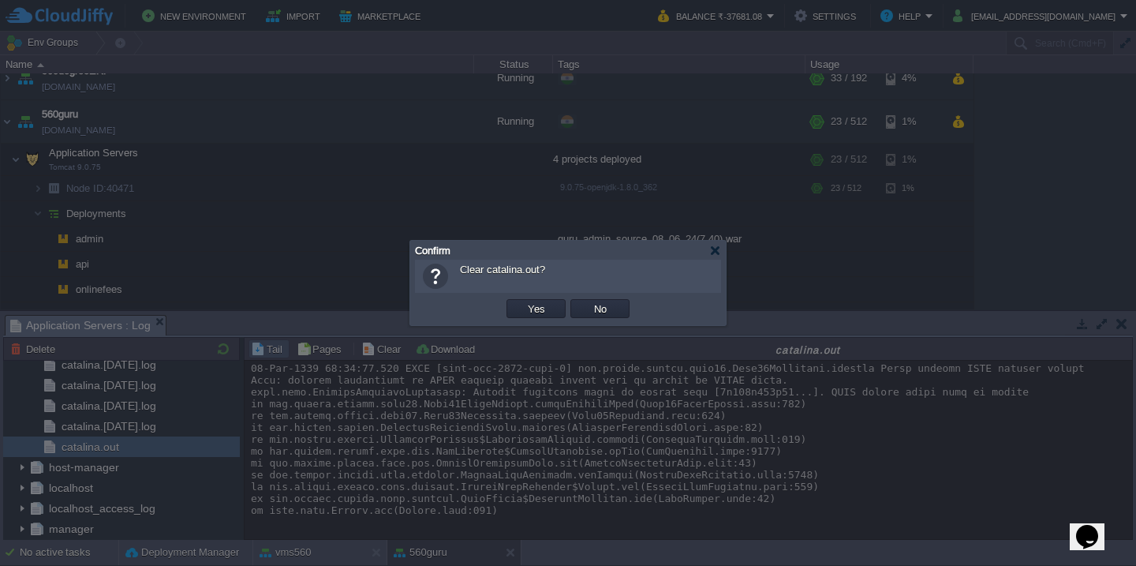
click at [523, 301] on button "Yes" at bounding box center [536, 308] width 27 height 14
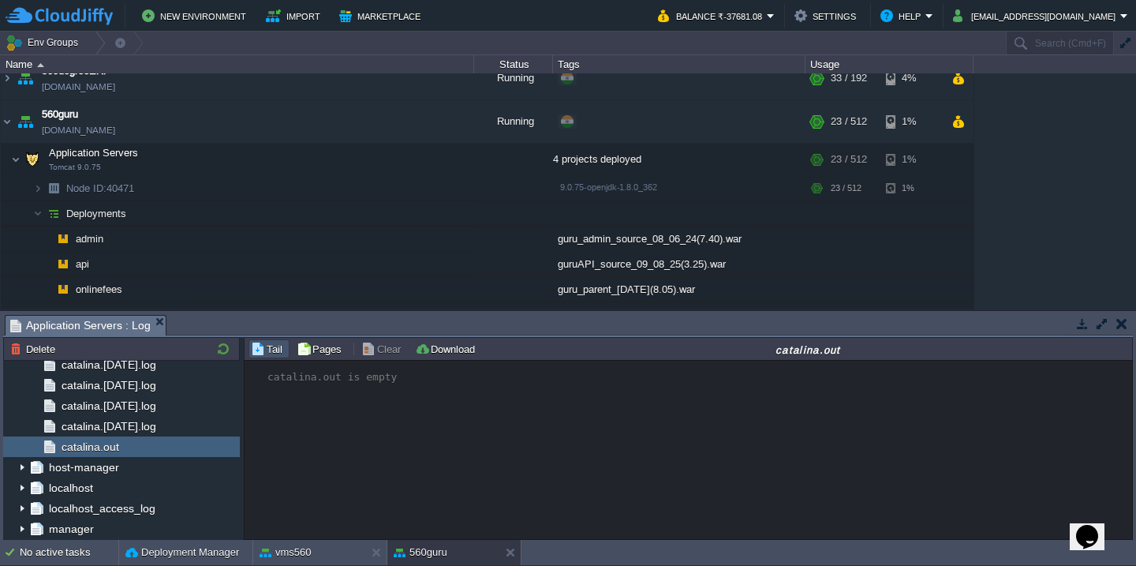
scroll to position [0, 0]
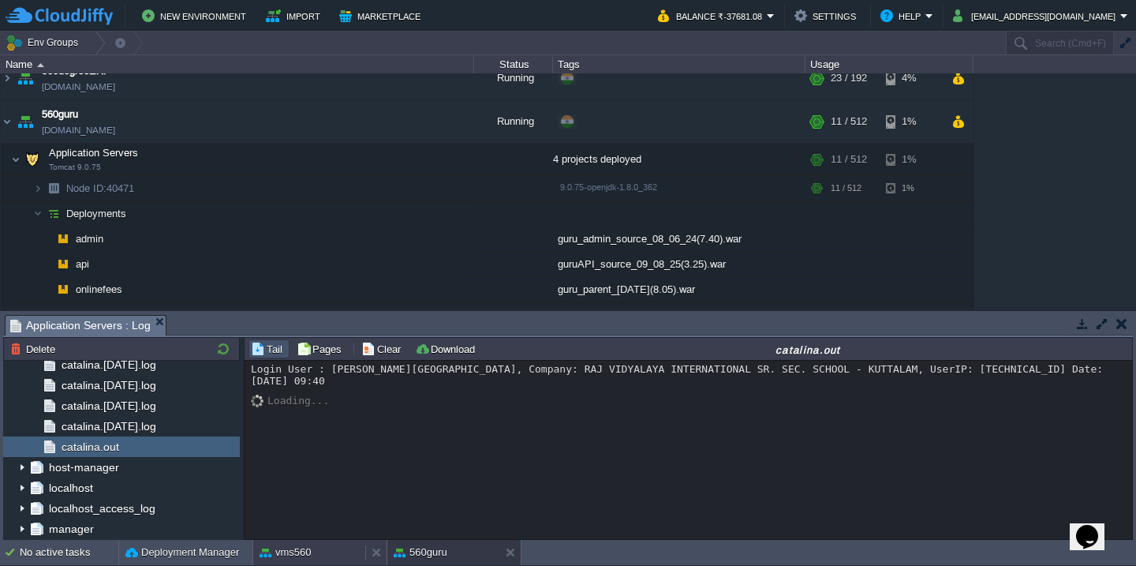
click at [283, 549] on button "vms560" at bounding box center [286, 552] width 52 height 16
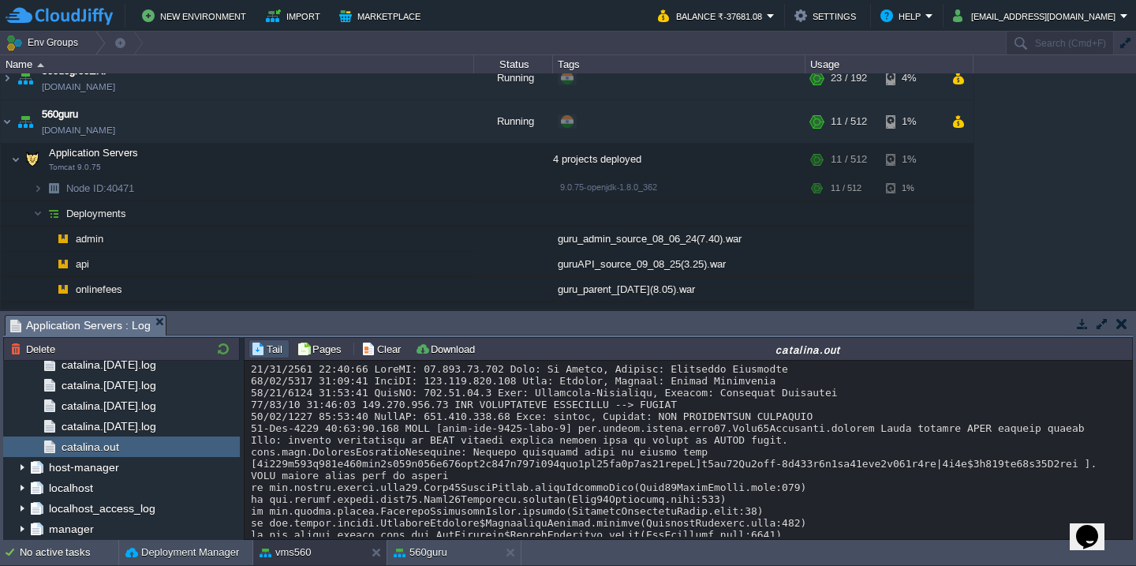
click at [366, 512] on div at bounding box center [688, 552] width 875 height 379
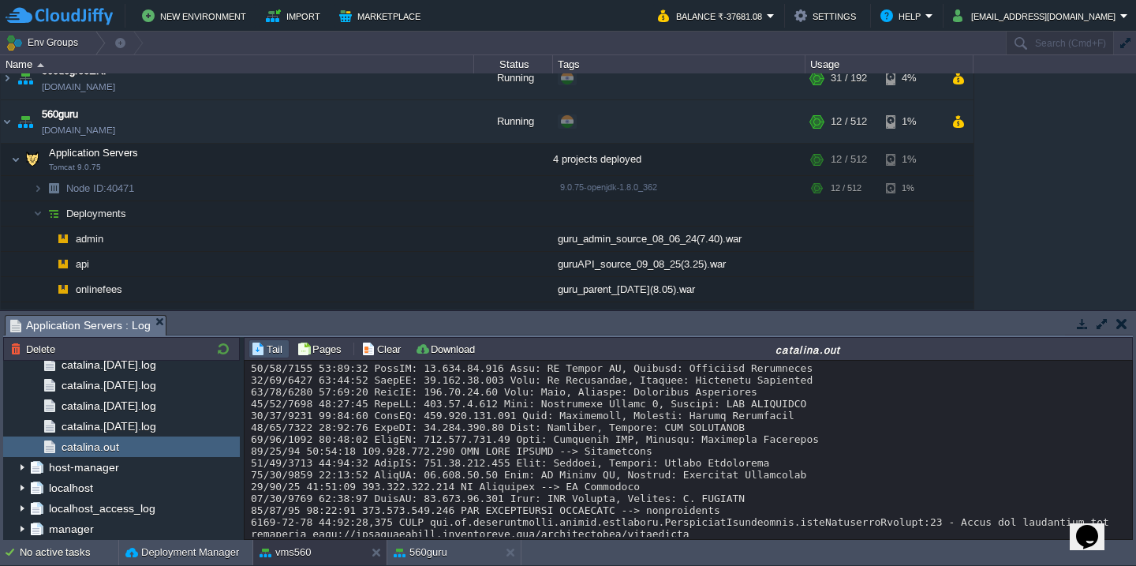
scroll to position [545, 0]
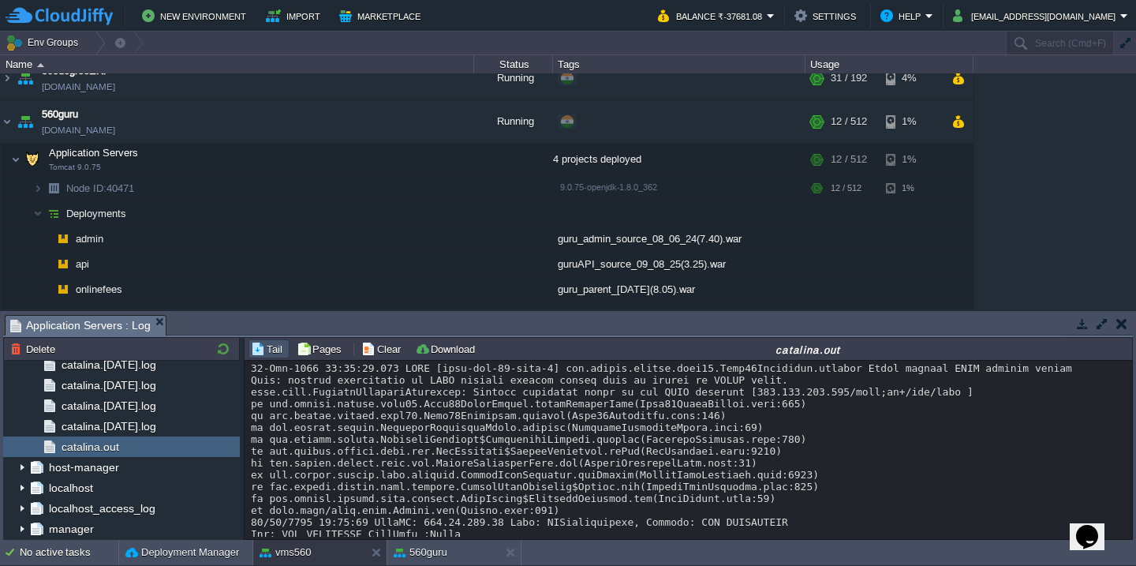
click at [409, 451] on div at bounding box center [688, 208] width 875 height 781
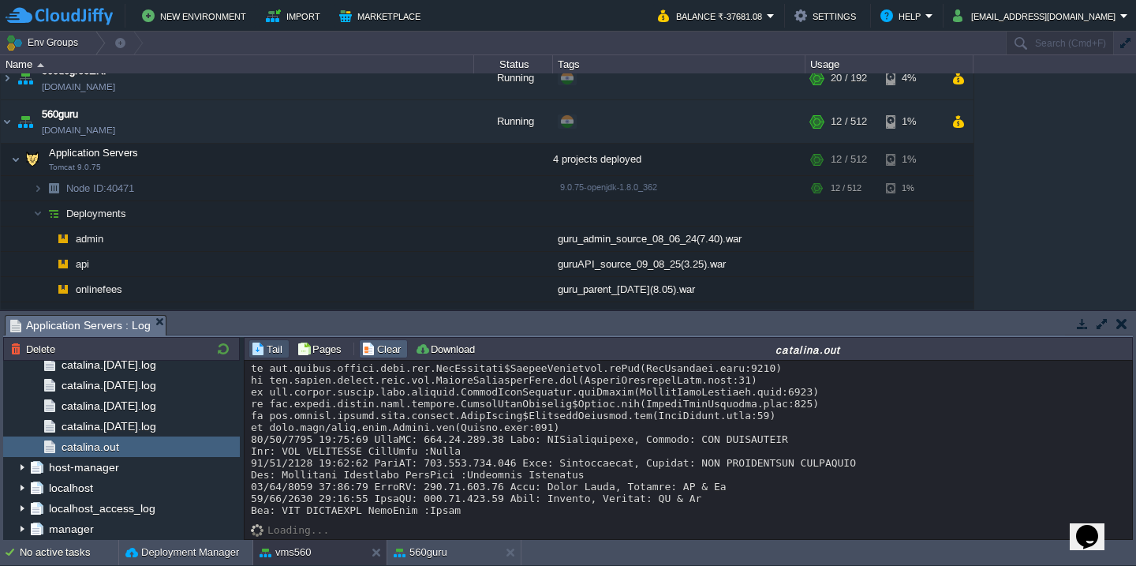
click at [376, 351] on button "Clear" at bounding box center [383, 349] width 44 height 14
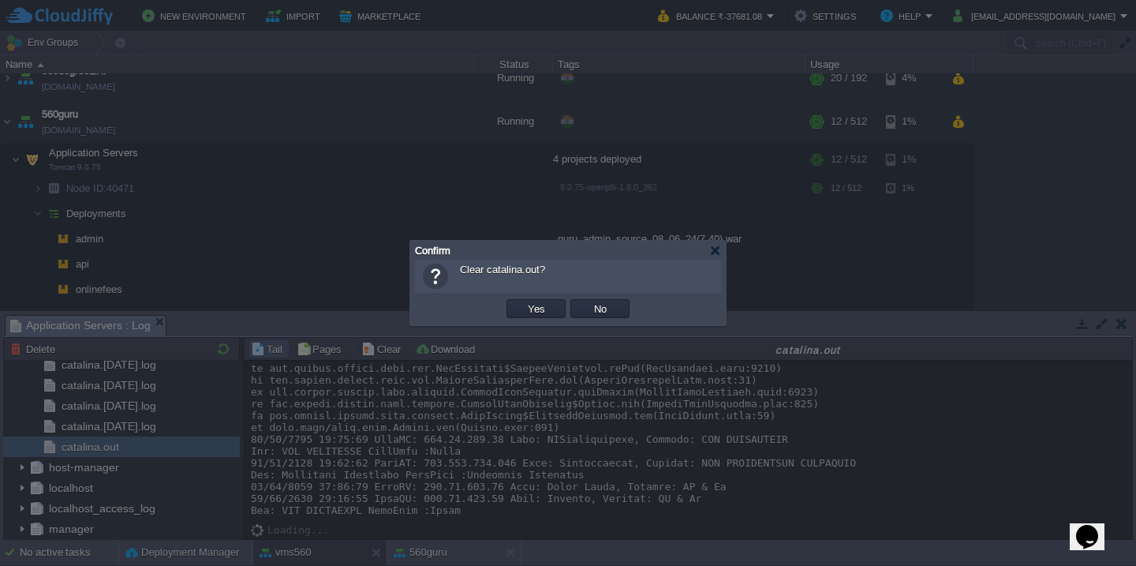
click at [523, 301] on button "Yes" at bounding box center [536, 308] width 27 height 14
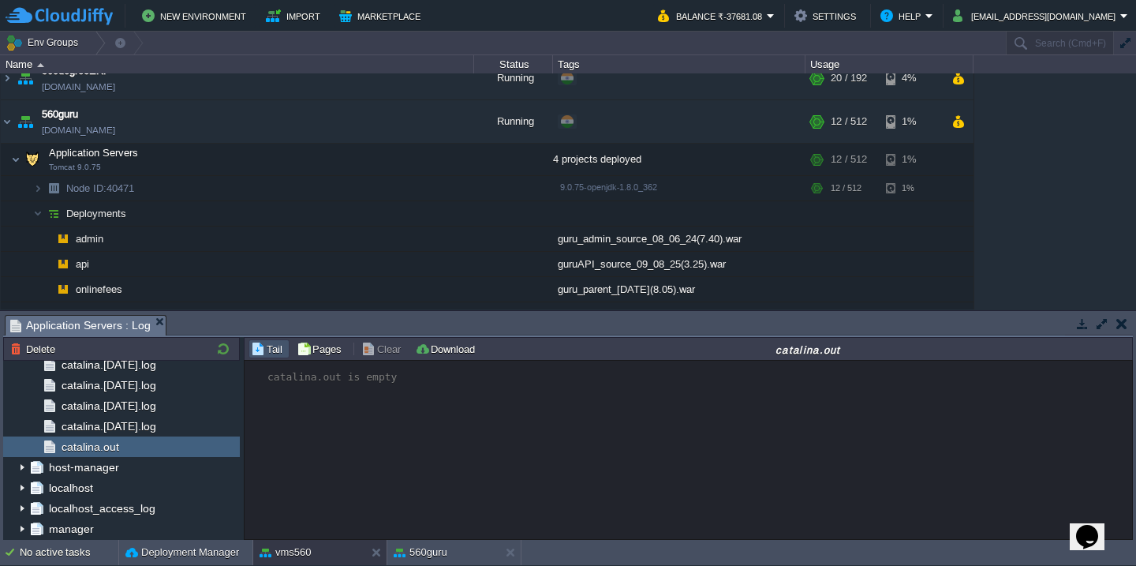
scroll to position [0, 0]
click at [439, 547] on button "560guru" at bounding box center [421, 552] width 54 height 16
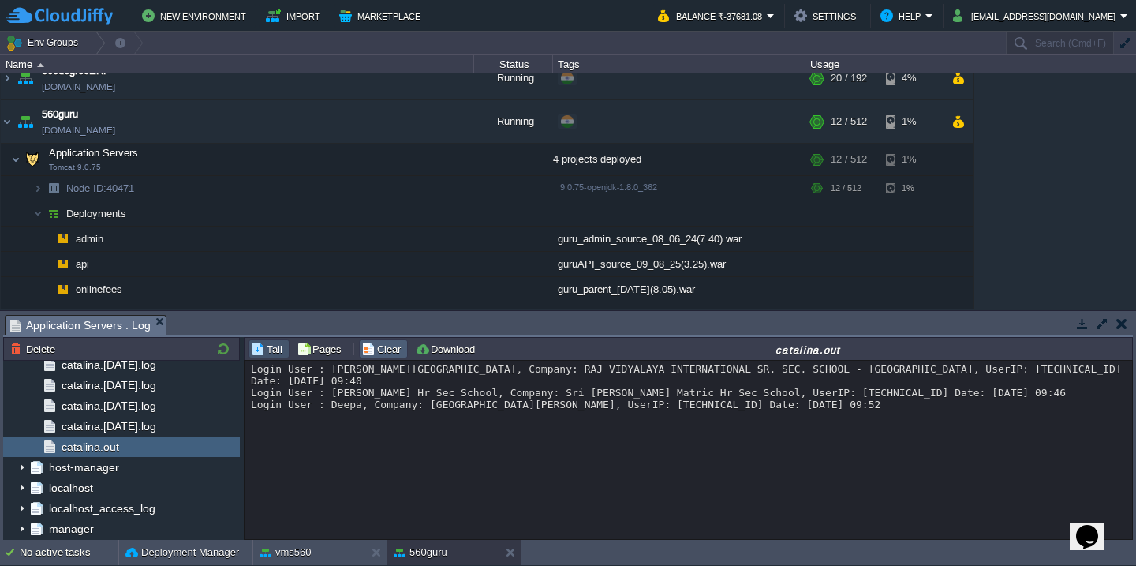
click at [371, 349] on button "Clear" at bounding box center [383, 349] width 44 height 14
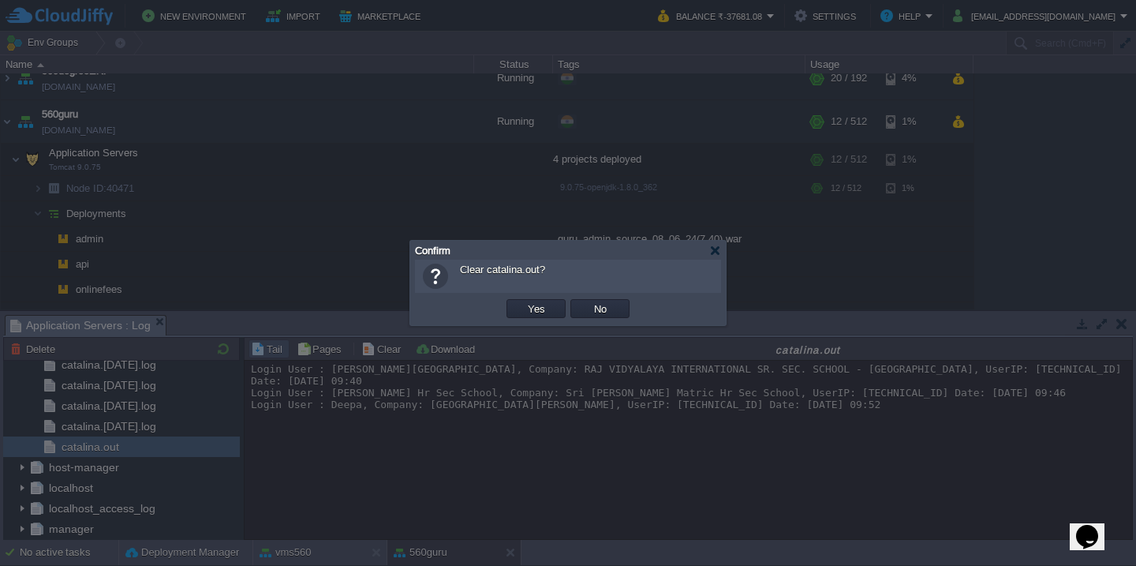
click at [523, 301] on button "Yes" at bounding box center [536, 308] width 27 height 14
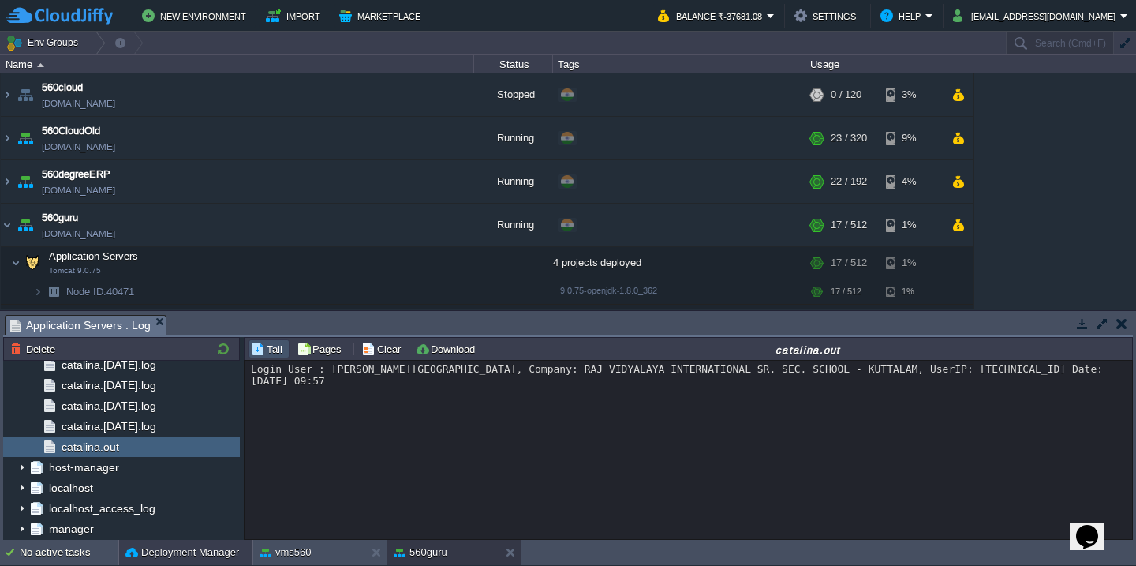
click at [154, 548] on button "Deployment Manager" at bounding box center [182, 552] width 114 height 16
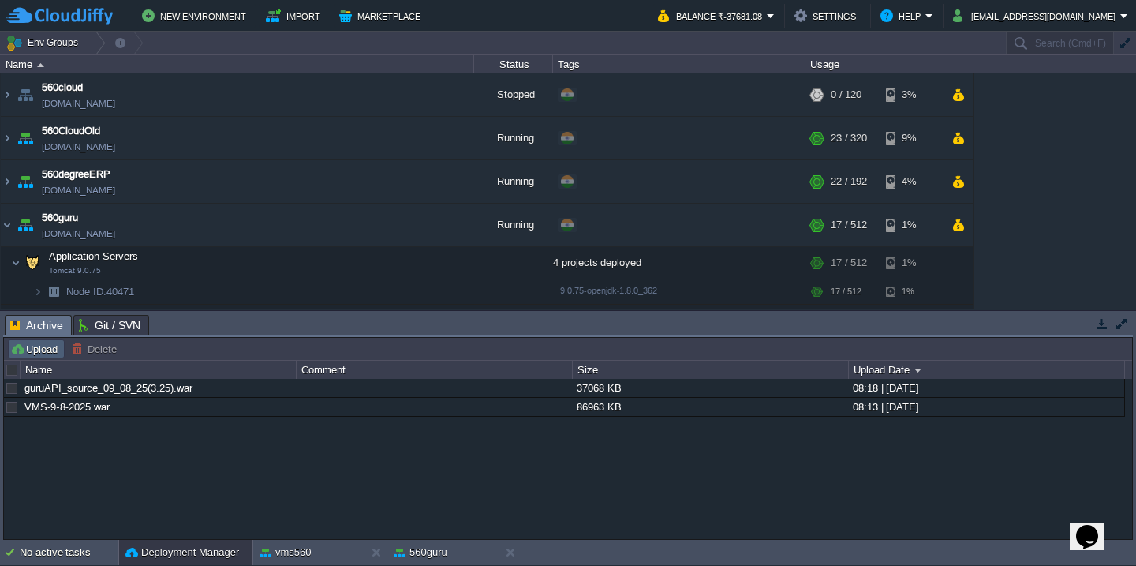
click at [32, 346] on button "Upload" at bounding box center [36, 349] width 52 height 14
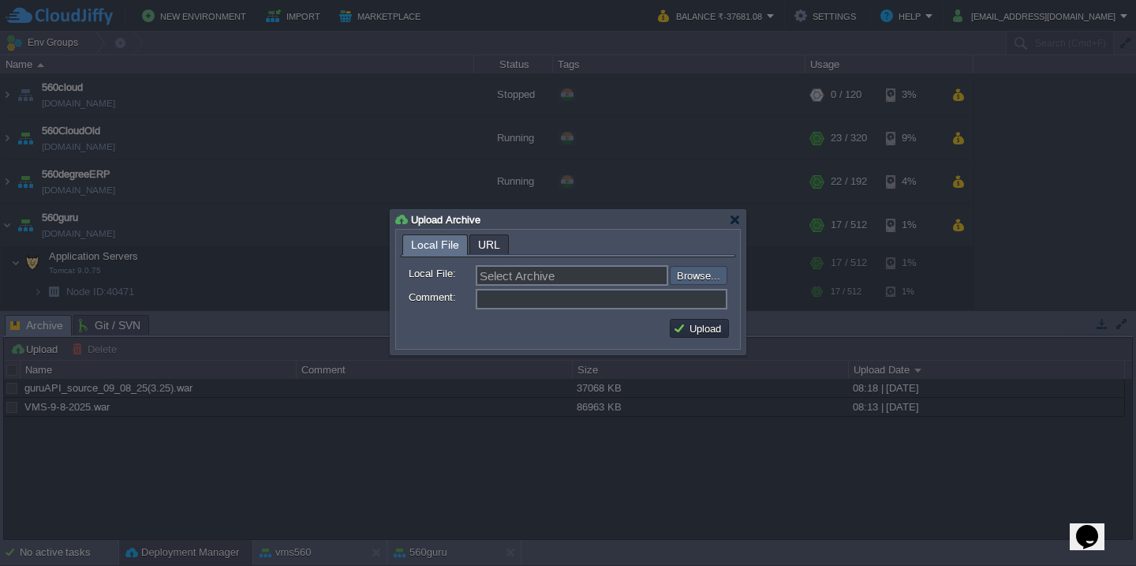
click at [703, 267] on input "file" at bounding box center [628, 275] width 200 height 19
type input "C:\fakepath\guru_source_11_08_25(10.00).war"
type input "guru_source_11_08_25(10.00).war"
click at [694, 335] on button "Upload" at bounding box center [699, 328] width 53 height 14
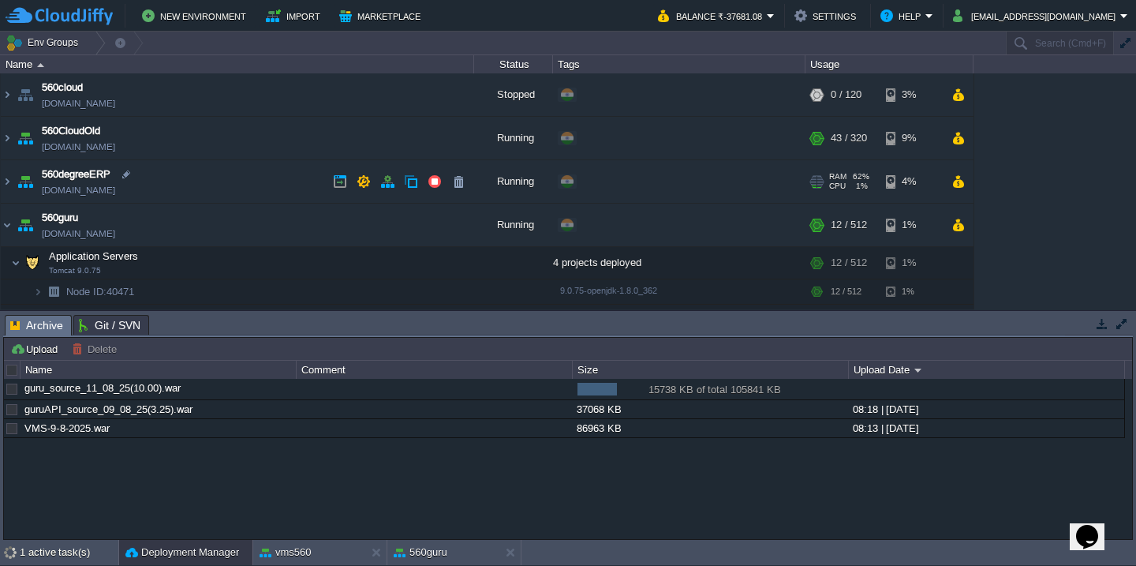
click at [241, 177] on td "560degreeERP [DOMAIN_NAME]" at bounding box center [237, 181] width 473 height 43
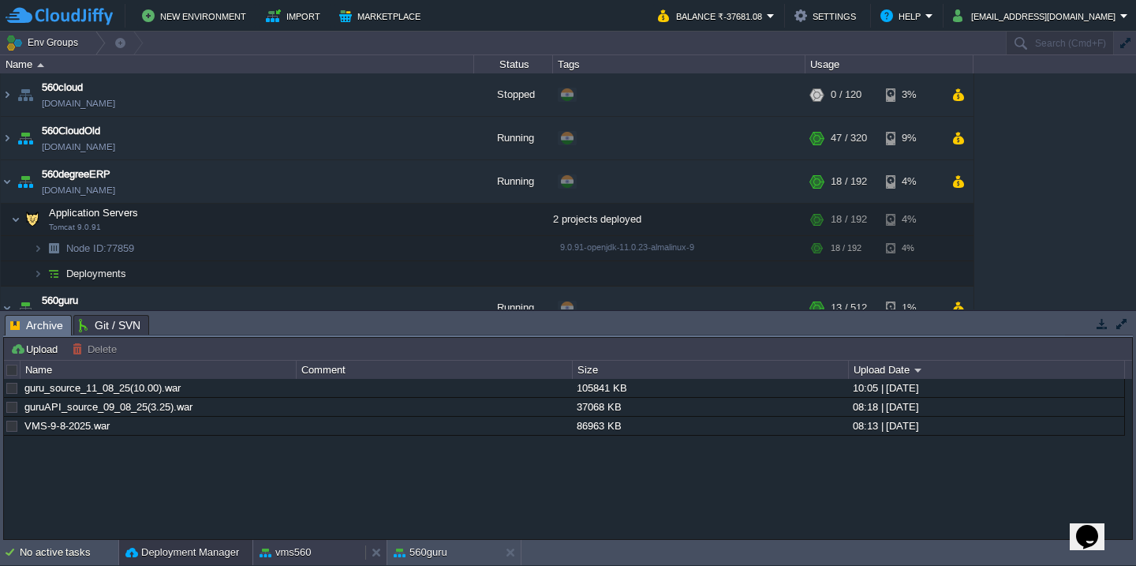
click at [284, 547] on button "vms560" at bounding box center [286, 552] width 52 height 16
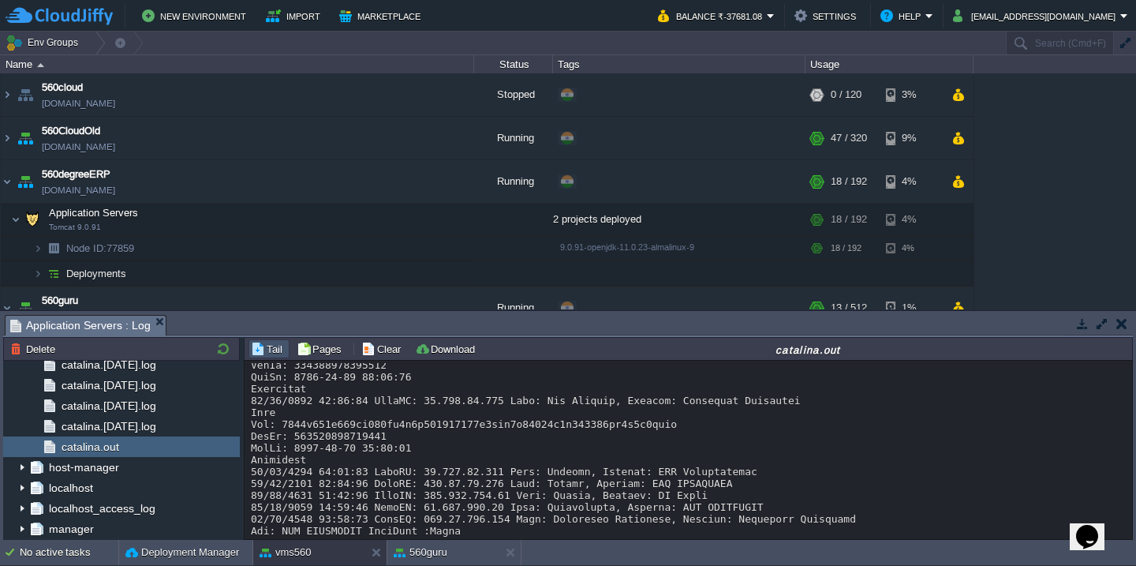
scroll to position [379, 0]
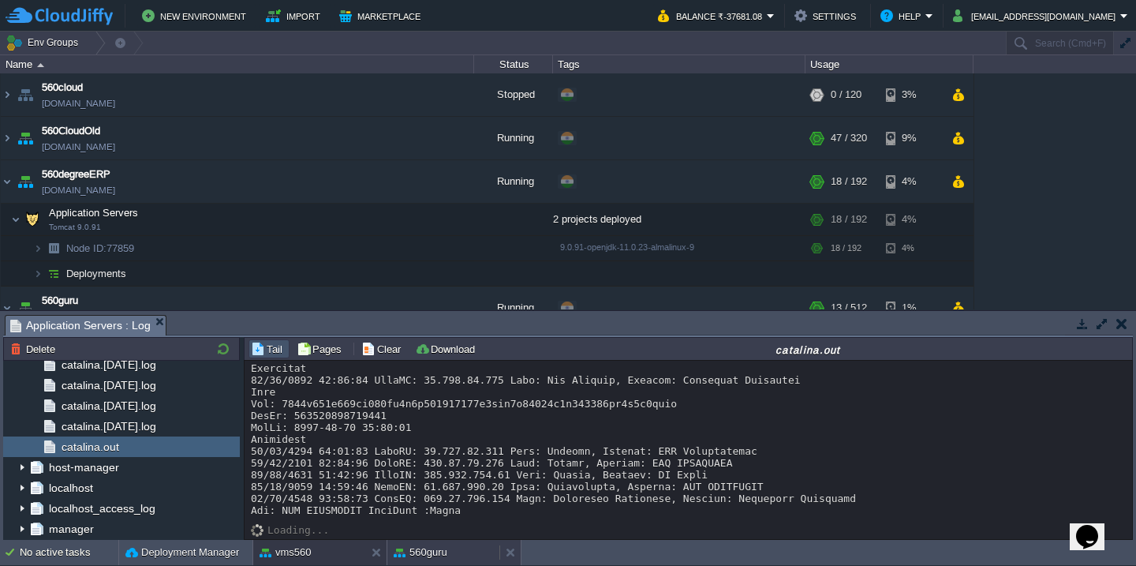
click at [414, 554] on button "560guru" at bounding box center [421, 552] width 54 height 16
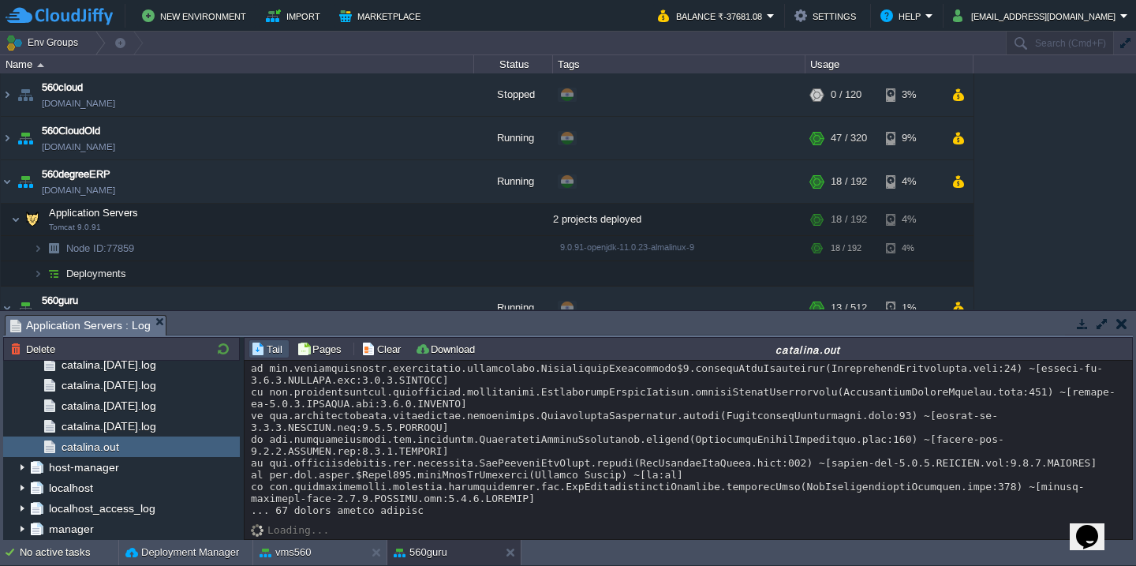
click at [1108, 327] on button "button" at bounding box center [1102, 323] width 14 height 14
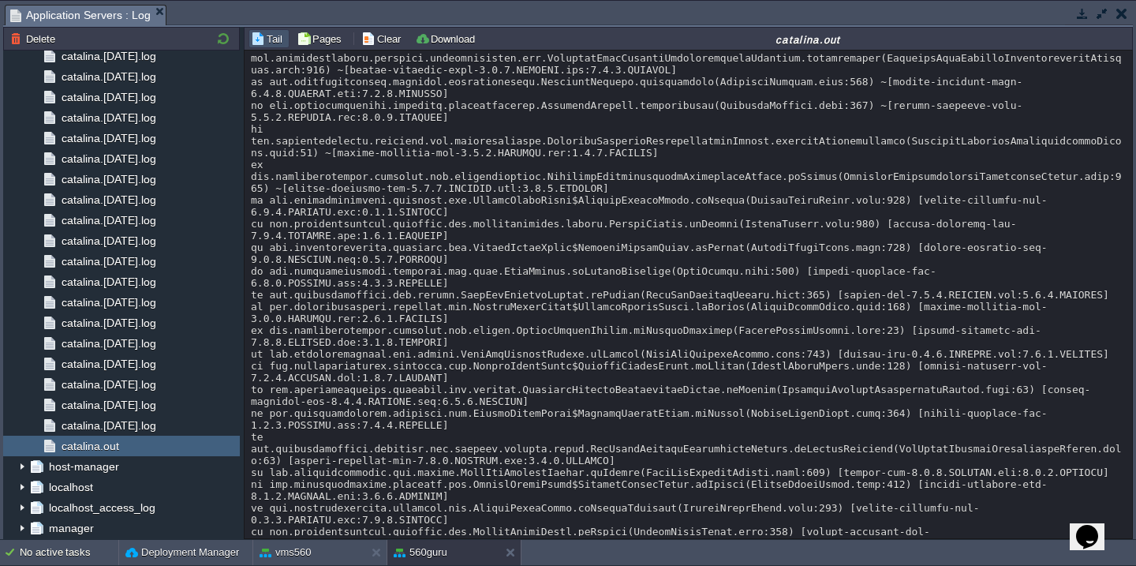
scroll to position [0, 0]
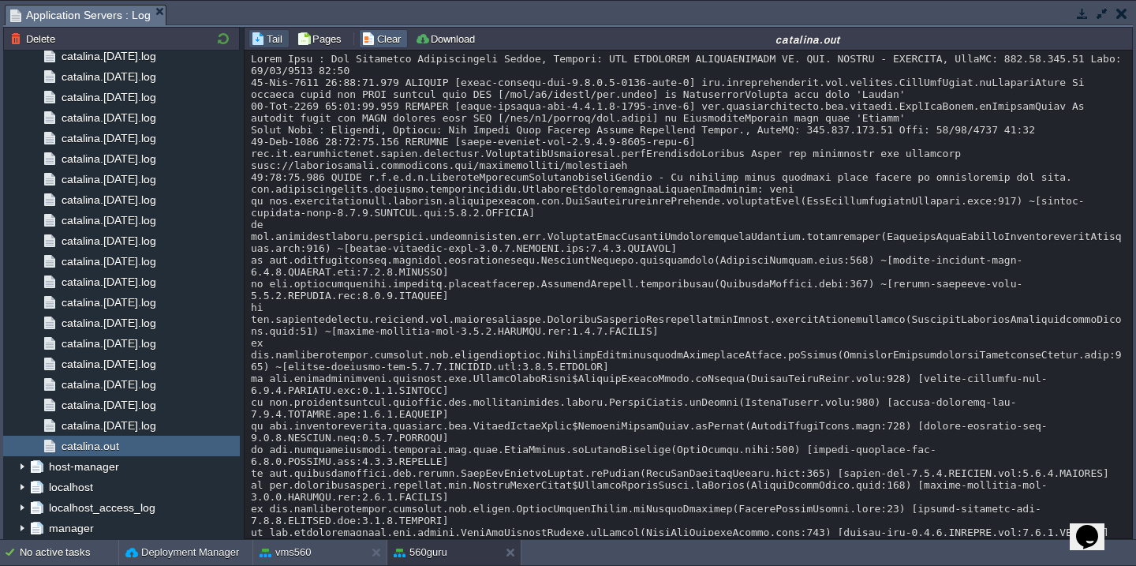
click at [374, 39] on button "Clear" at bounding box center [383, 39] width 44 height 14
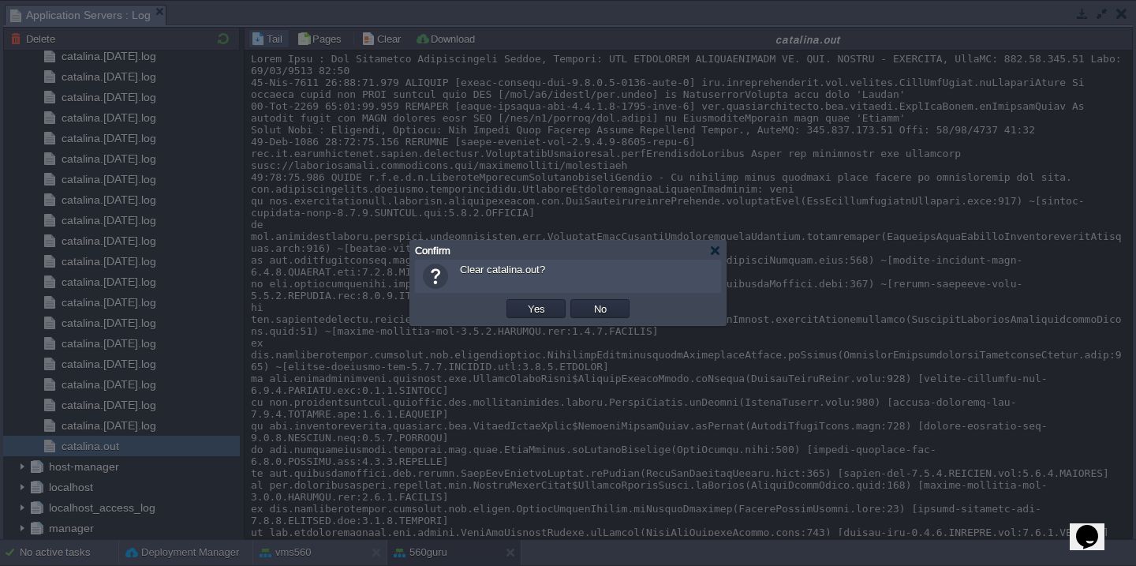
click at [523, 301] on button "Yes" at bounding box center [536, 308] width 27 height 14
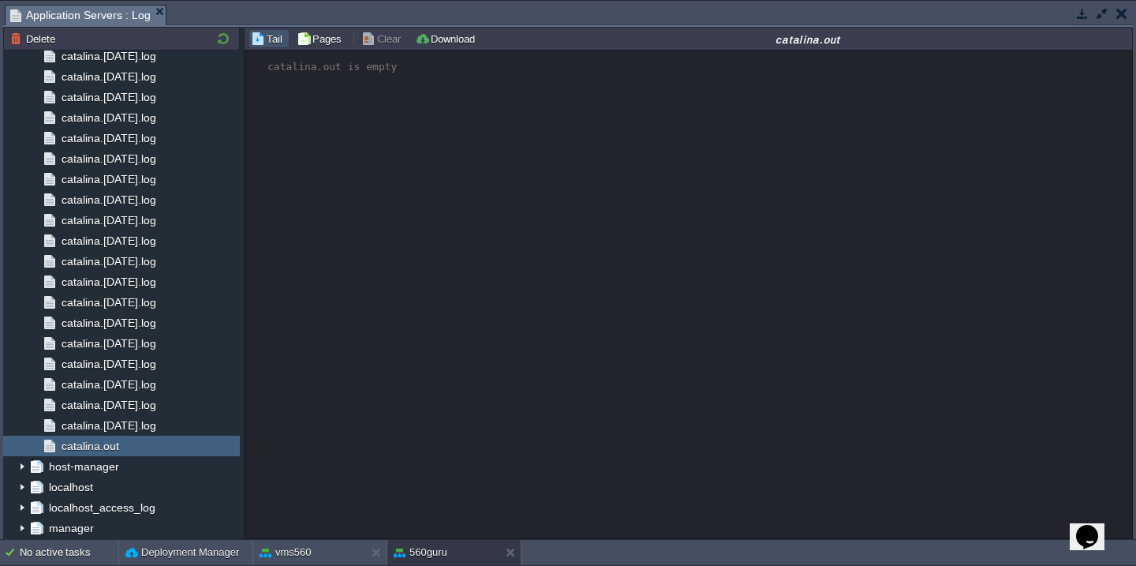
click at [1099, 17] on button "button" at bounding box center [1102, 13] width 14 height 14
